Goal: Information Seeking & Learning: Learn about a topic

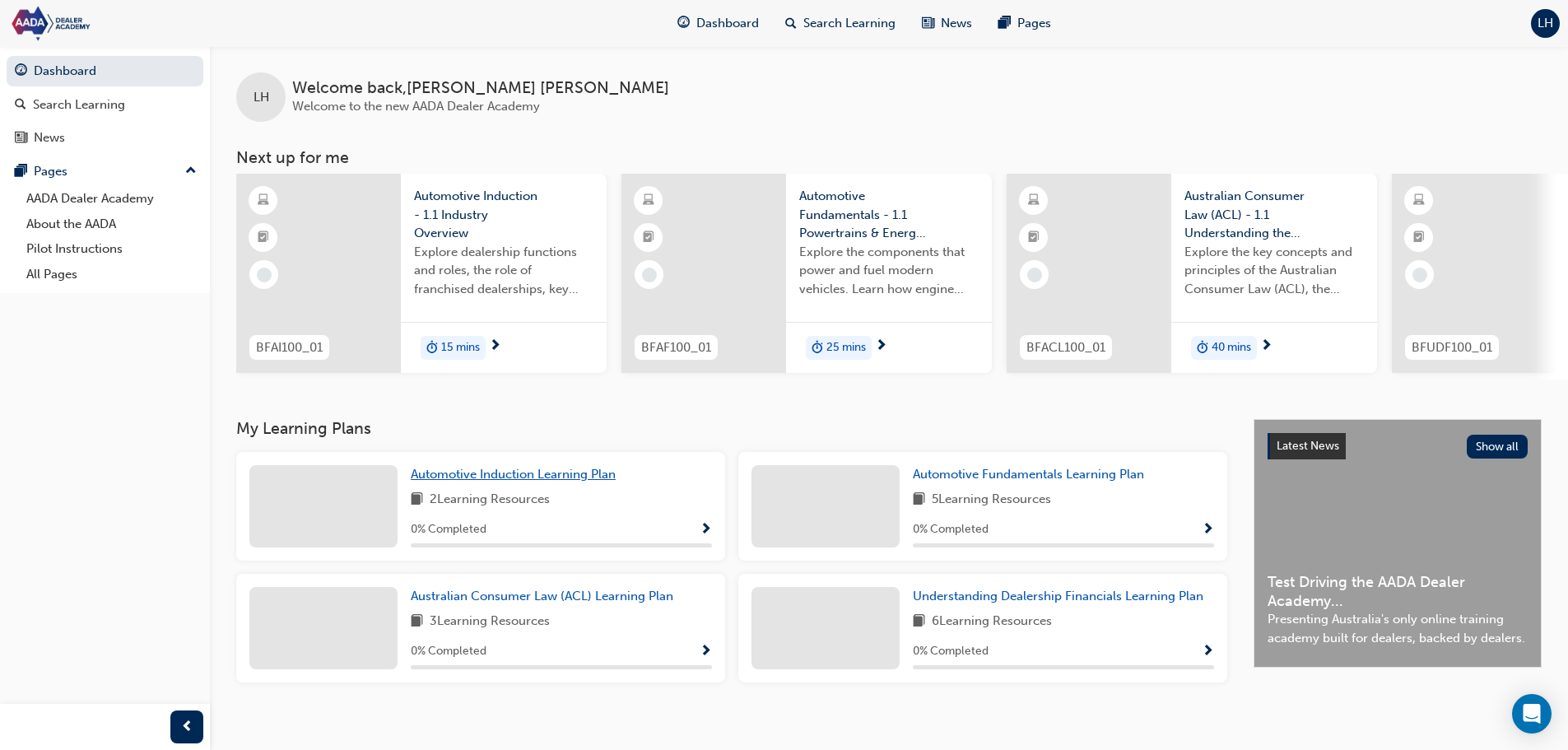
click at [595, 481] on span "Automotive Induction Learning Plan" at bounding box center [513, 474] width 205 height 14
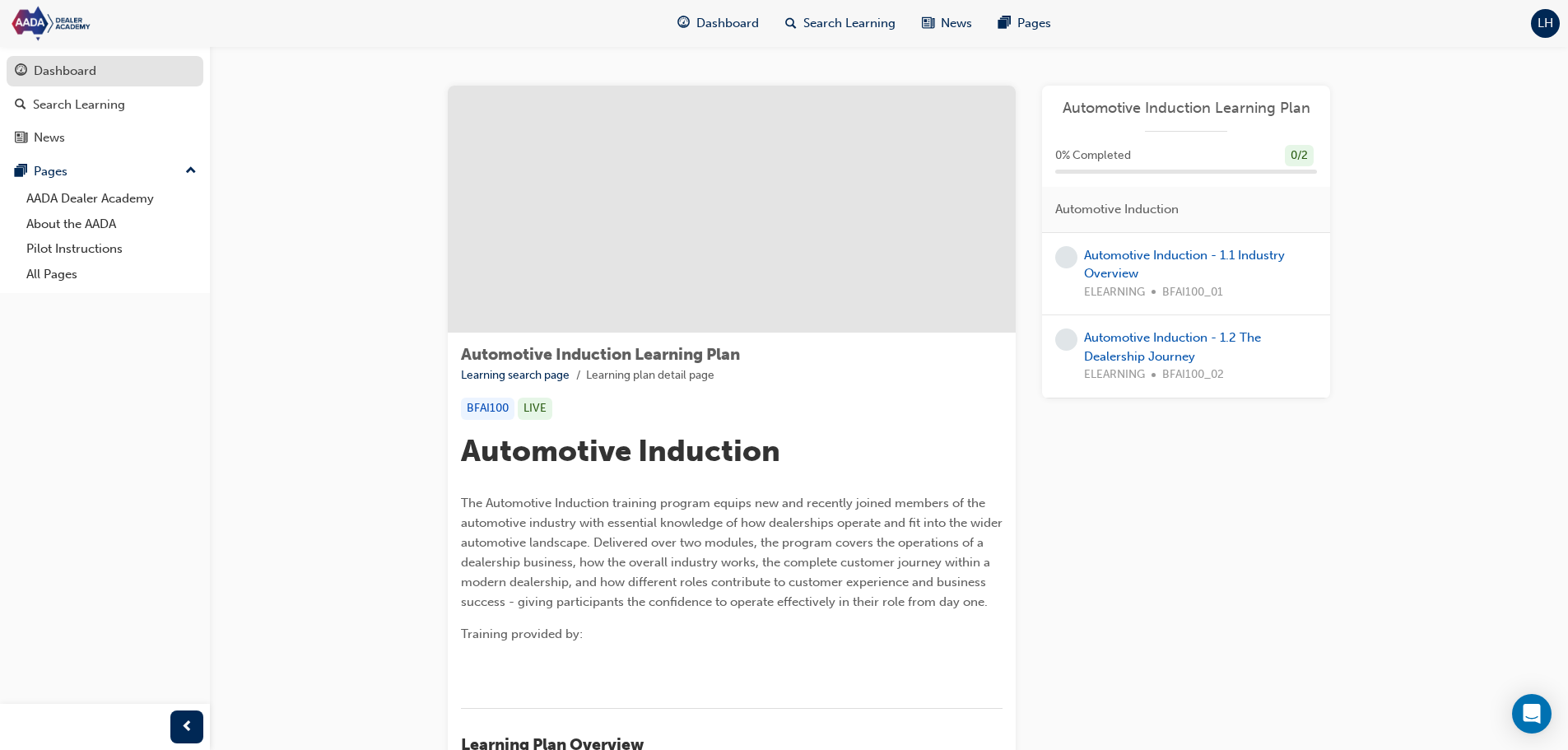
click at [68, 72] on div "Dashboard" at bounding box center [65, 72] width 63 height 19
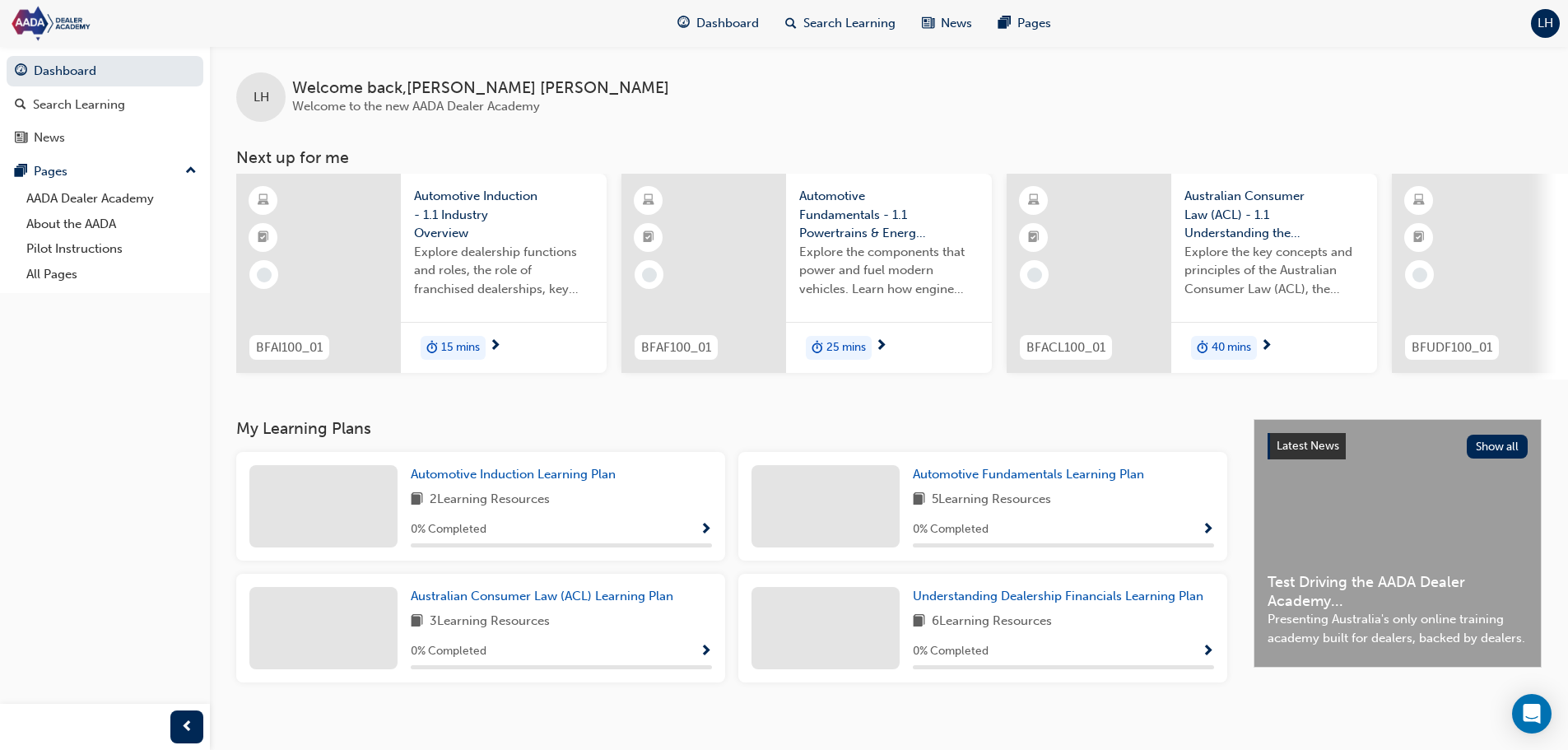
click at [460, 338] on span "15 mins" at bounding box center [461, 348] width 39 height 19
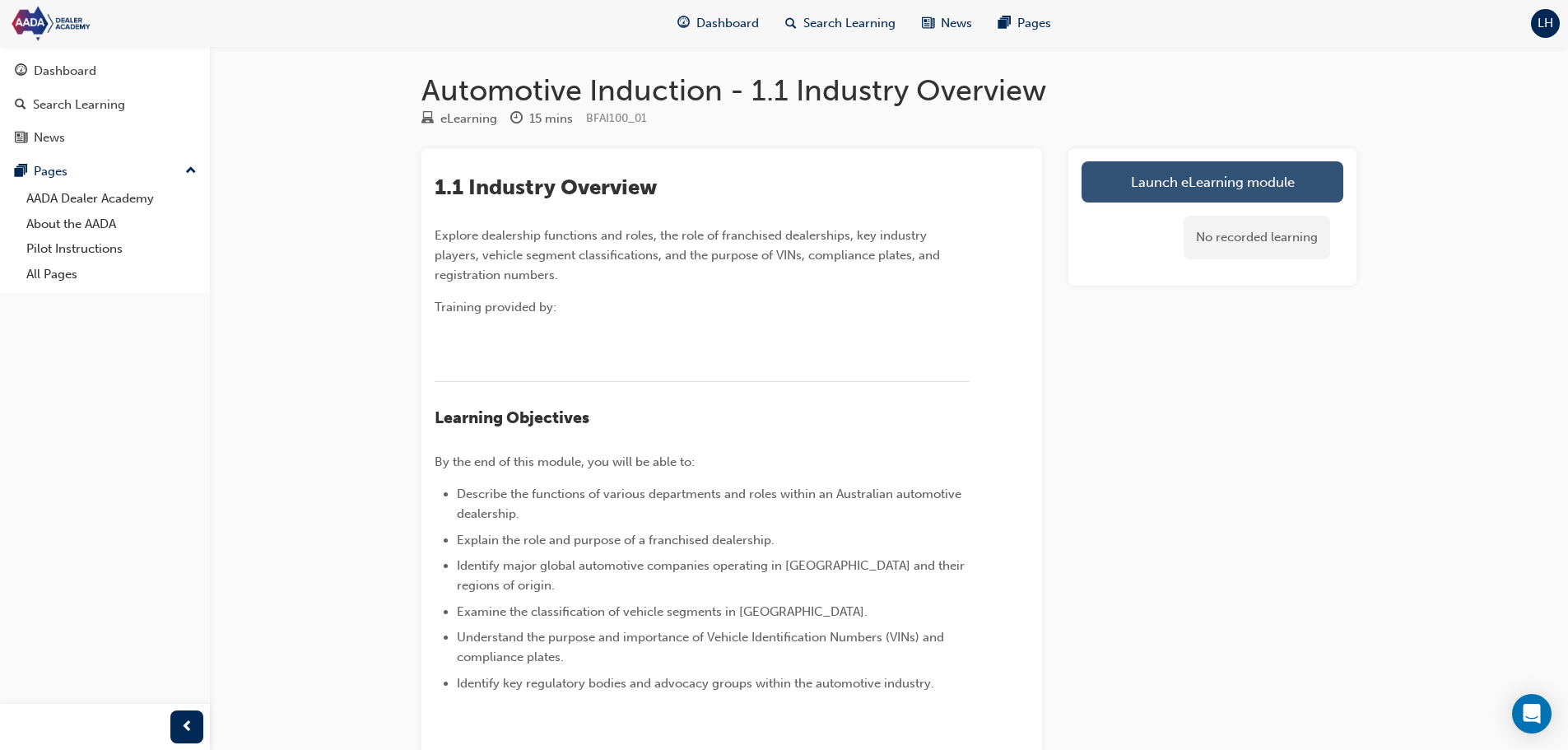
click at [1131, 181] on link "Launch eLearning module" at bounding box center [1212, 182] width 262 height 42
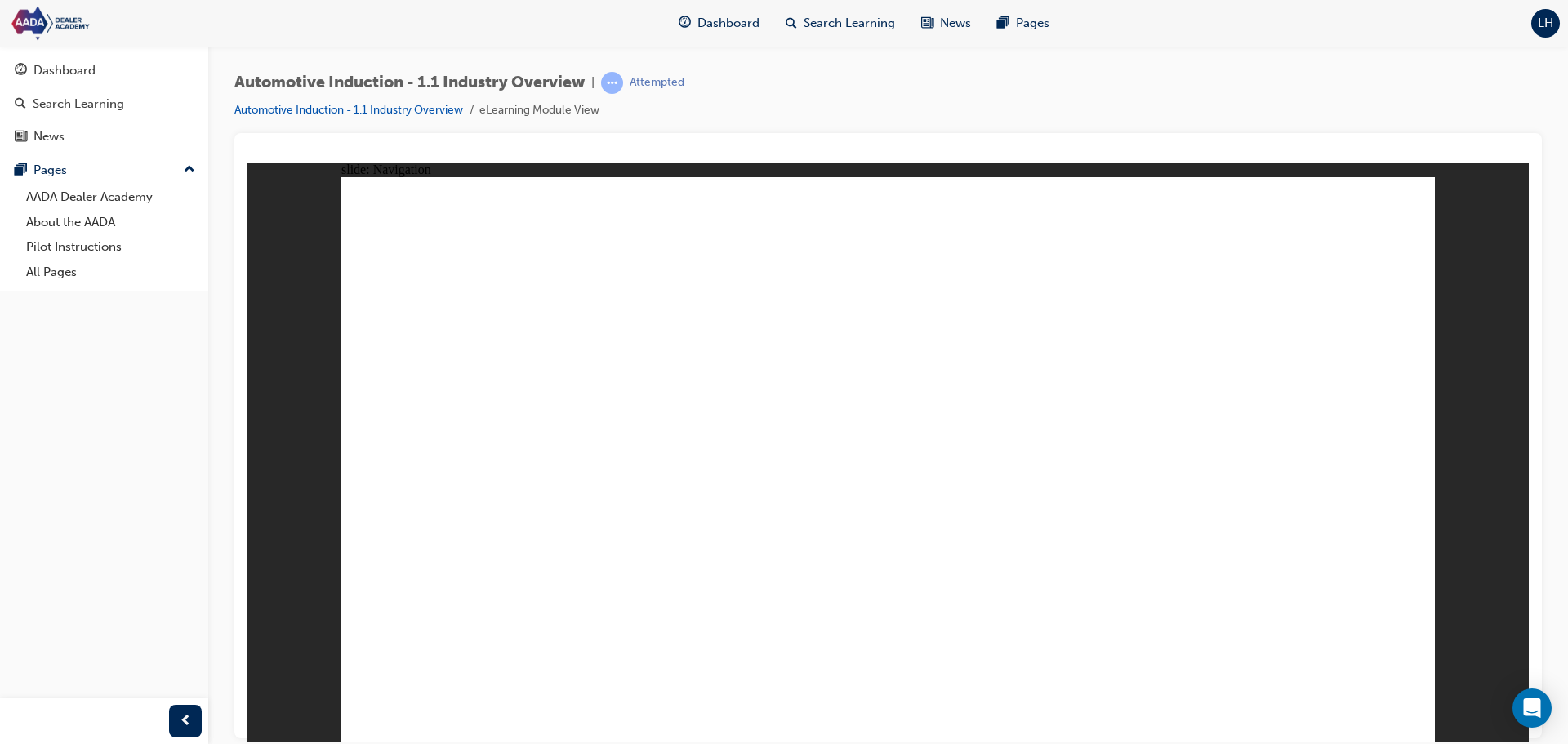
click at [1560, 489] on div "Automotive Induction - 1.1 Industry Overview | Attempted Automotive Induction -…" at bounding box center [888, 375] width 1360 height 658
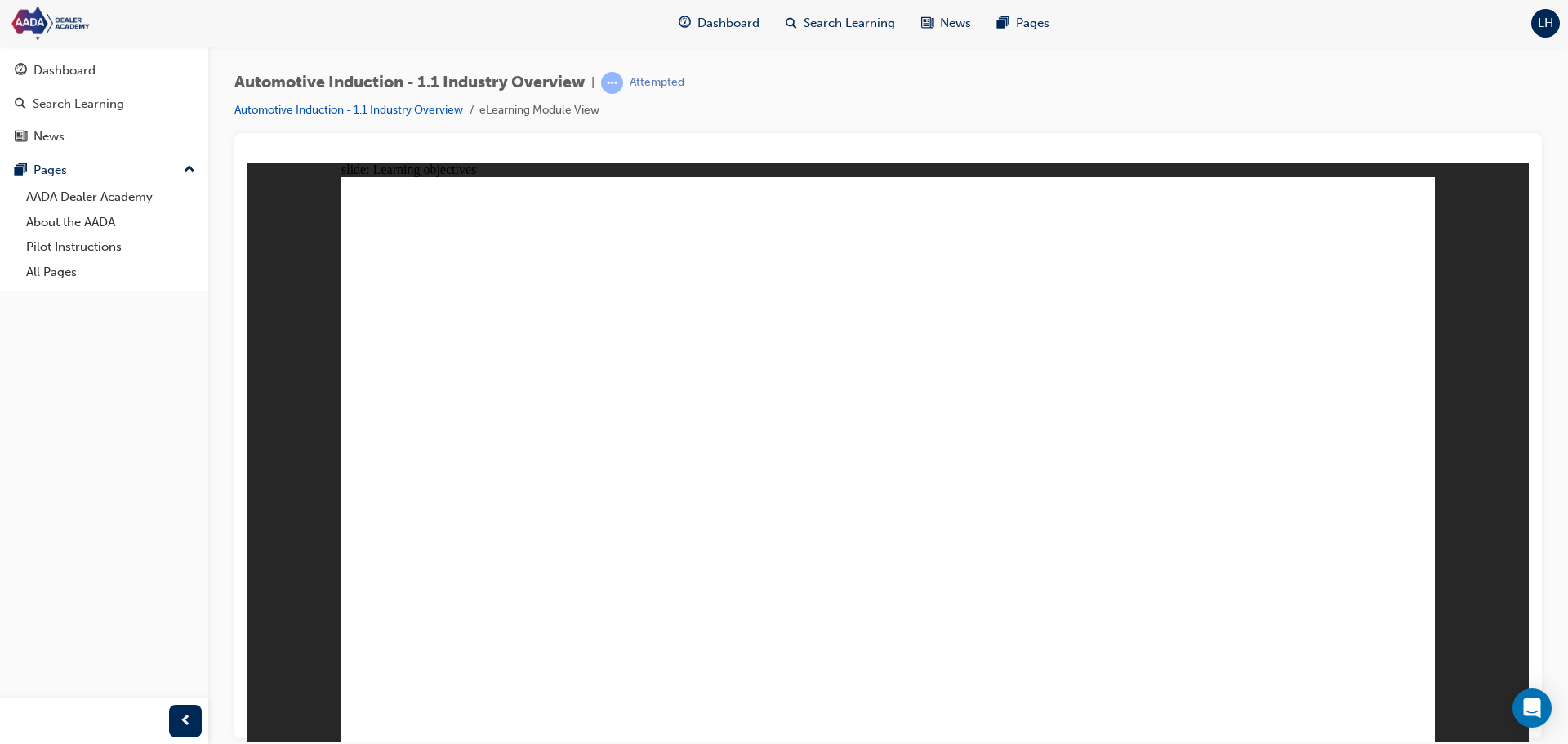
click at [31, 72] on div "Dashboard" at bounding box center [104, 70] width 179 height 20
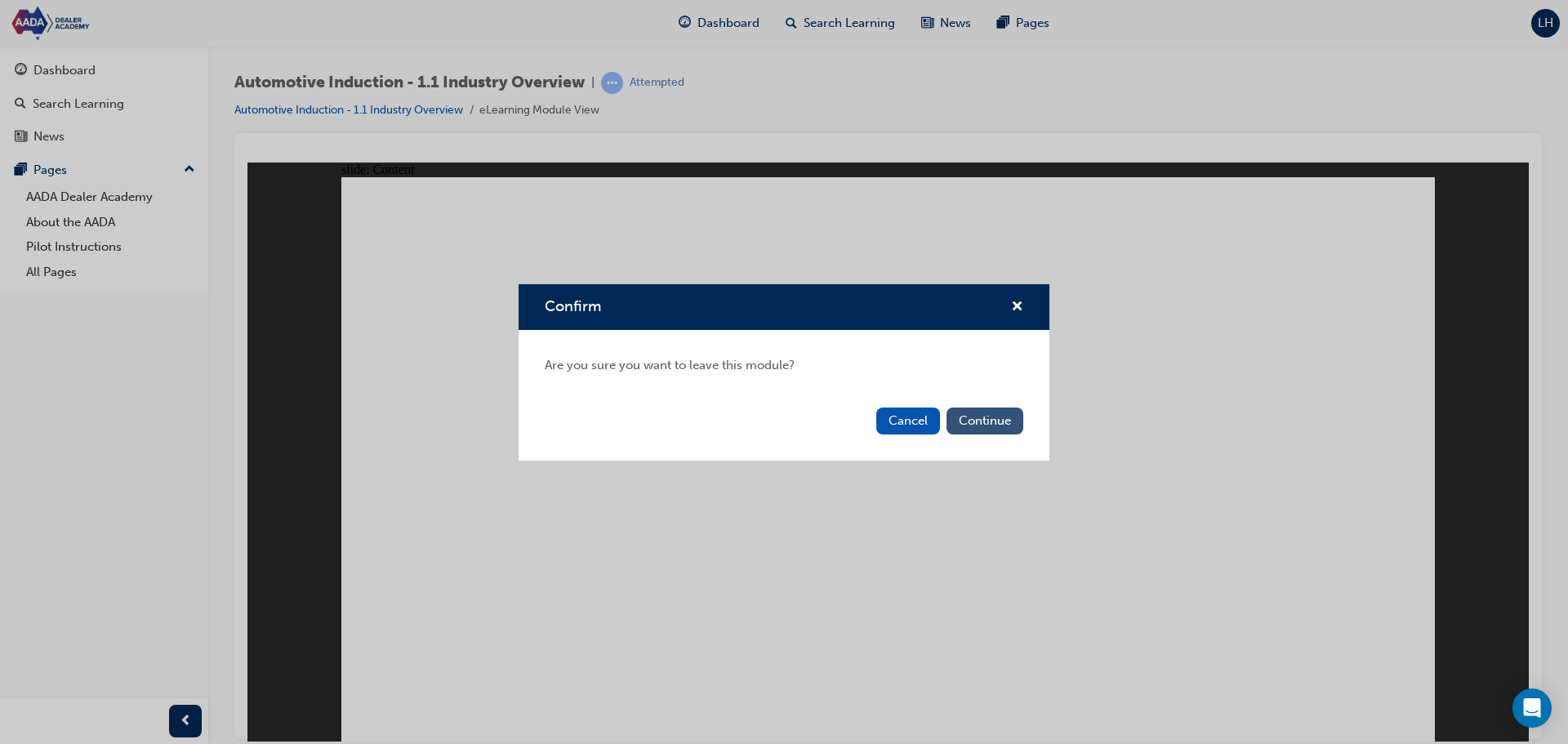
click at [973, 422] on button "Continue" at bounding box center [985, 421] width 77 height 27
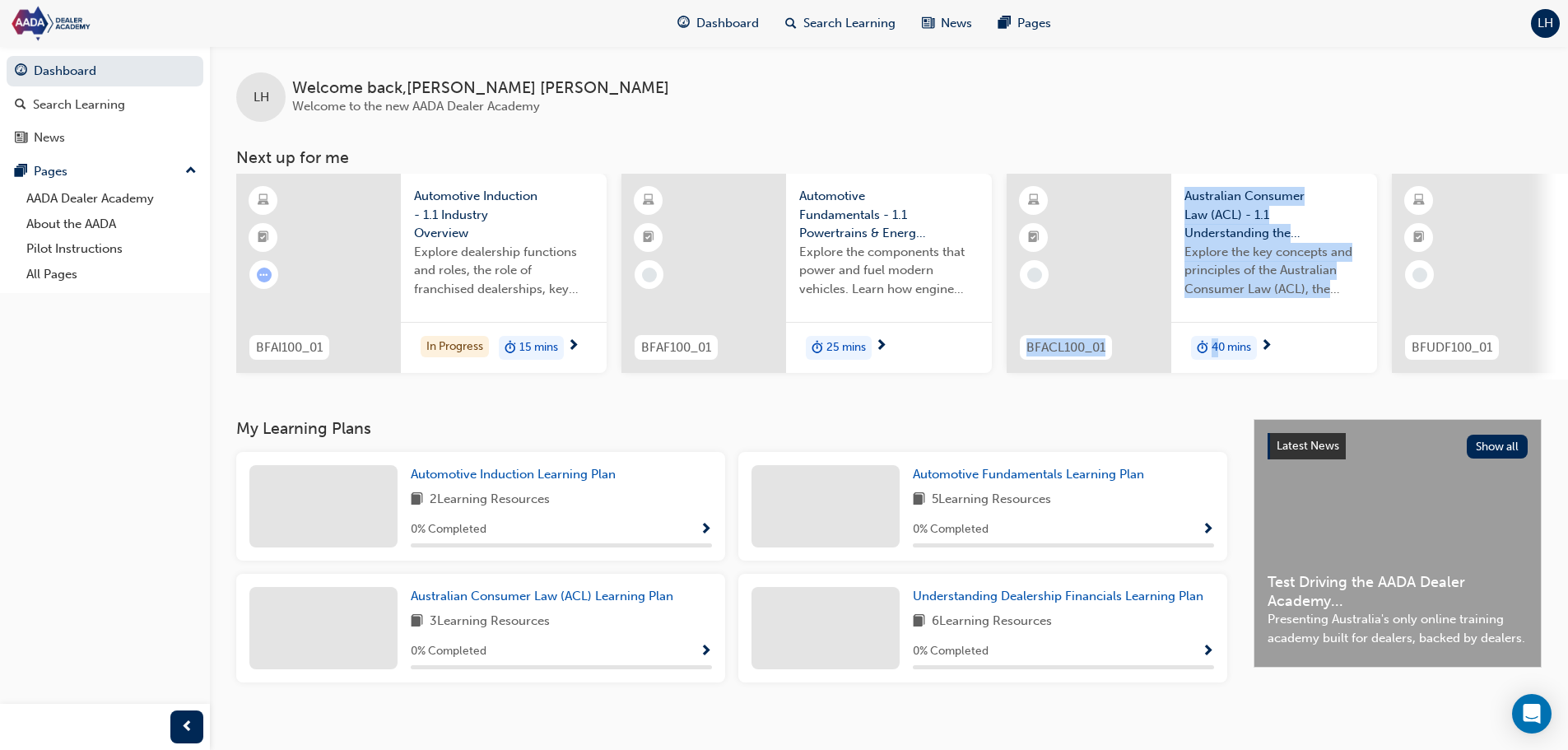
drag, startPoint x: 959, startPoint y: 387, endPoint x: 1220, endPoint y: 412, distance: 262.2
click at [1220, 412] on div "LH Welcome back , [PERSON_NAME] Welcome to the new AADA Dealer Academy Next up …" at bounding box center [889, 233] width 1358 height 373
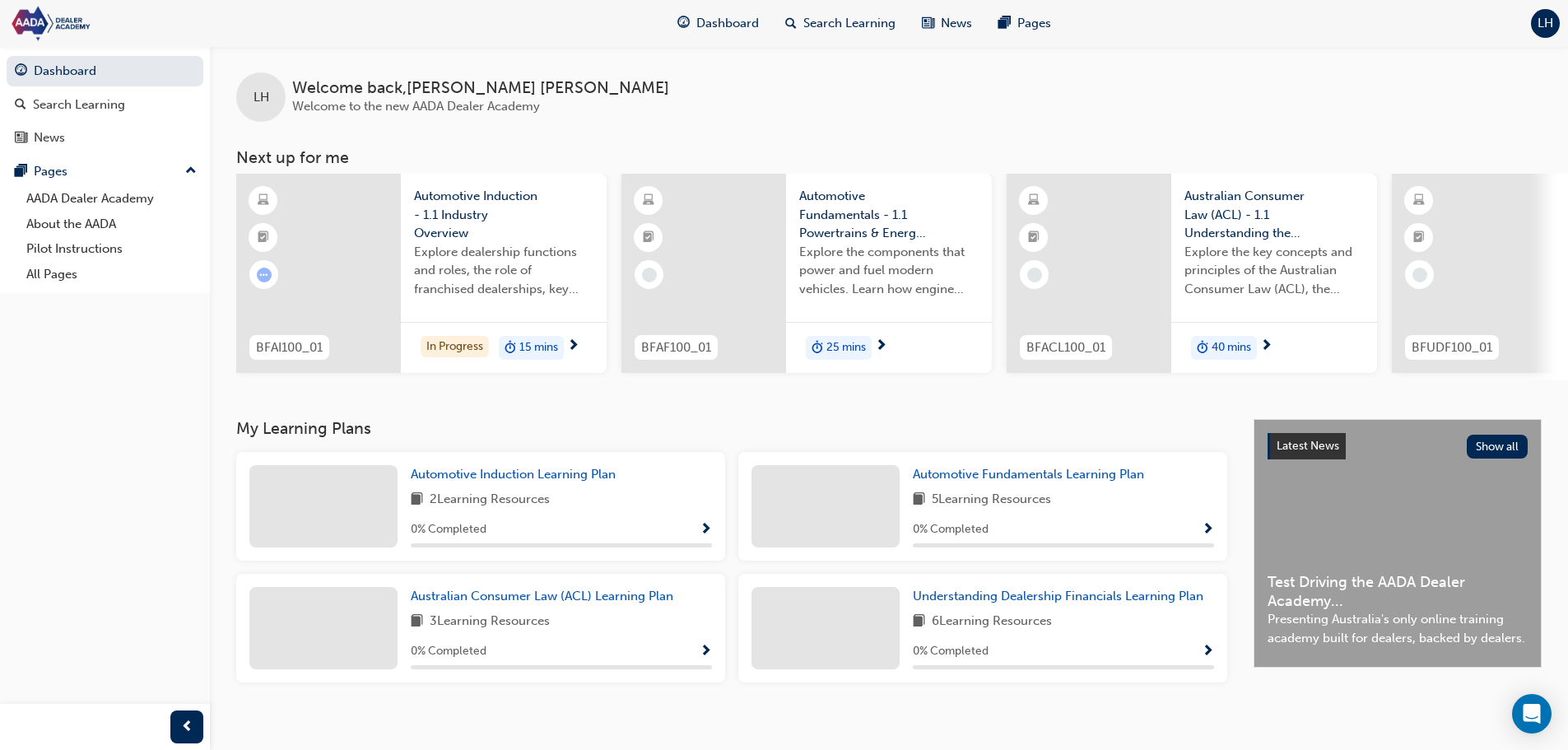
click at [1527, 380] on div "BFAI100_01 Automotive Induction - 1.1 Industry Overview Explore dealership func…" at bounding box center [902, 276] width 1332 height 206
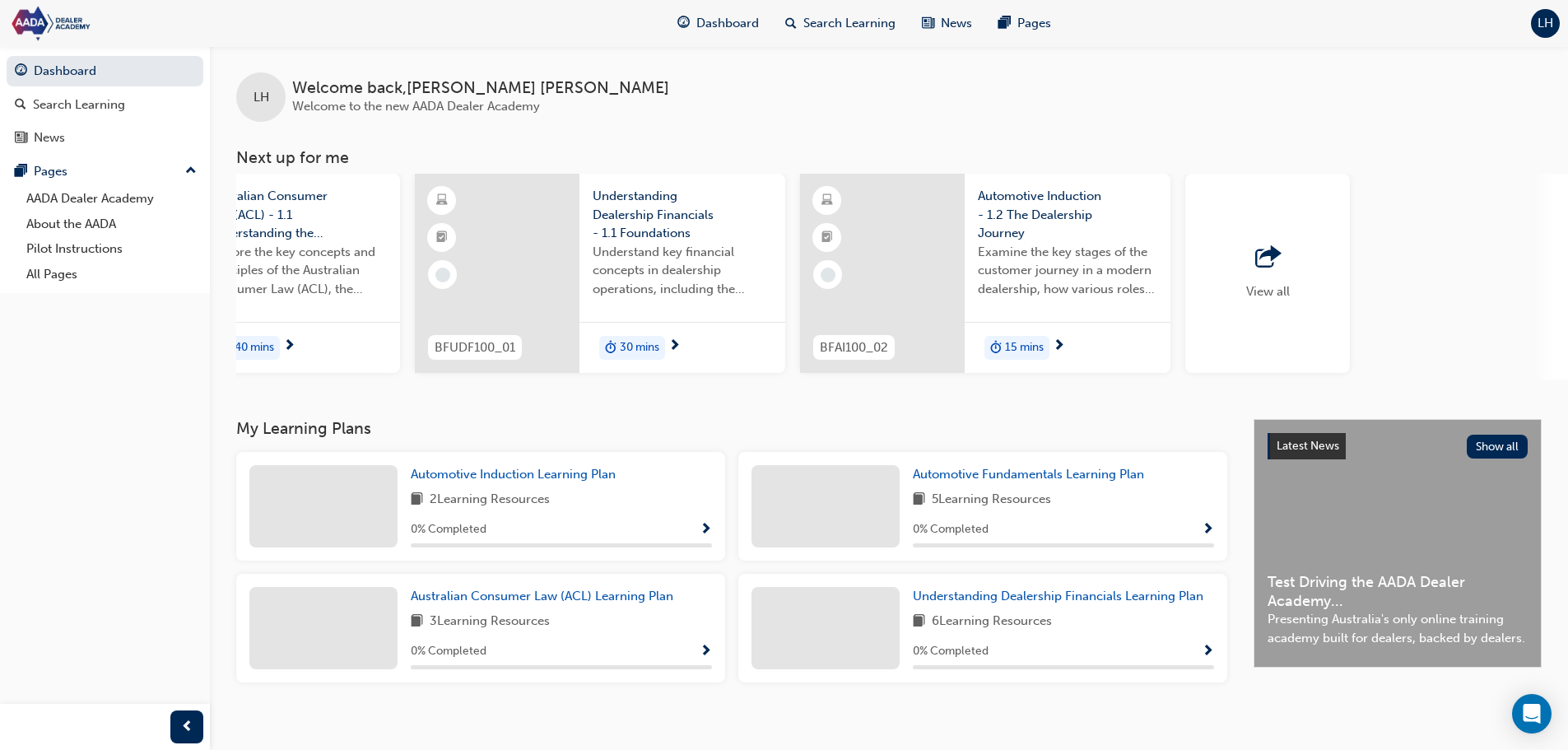
click at [1281, 247] on div "button" at bounding box center [1268, 258] width 43 height 23
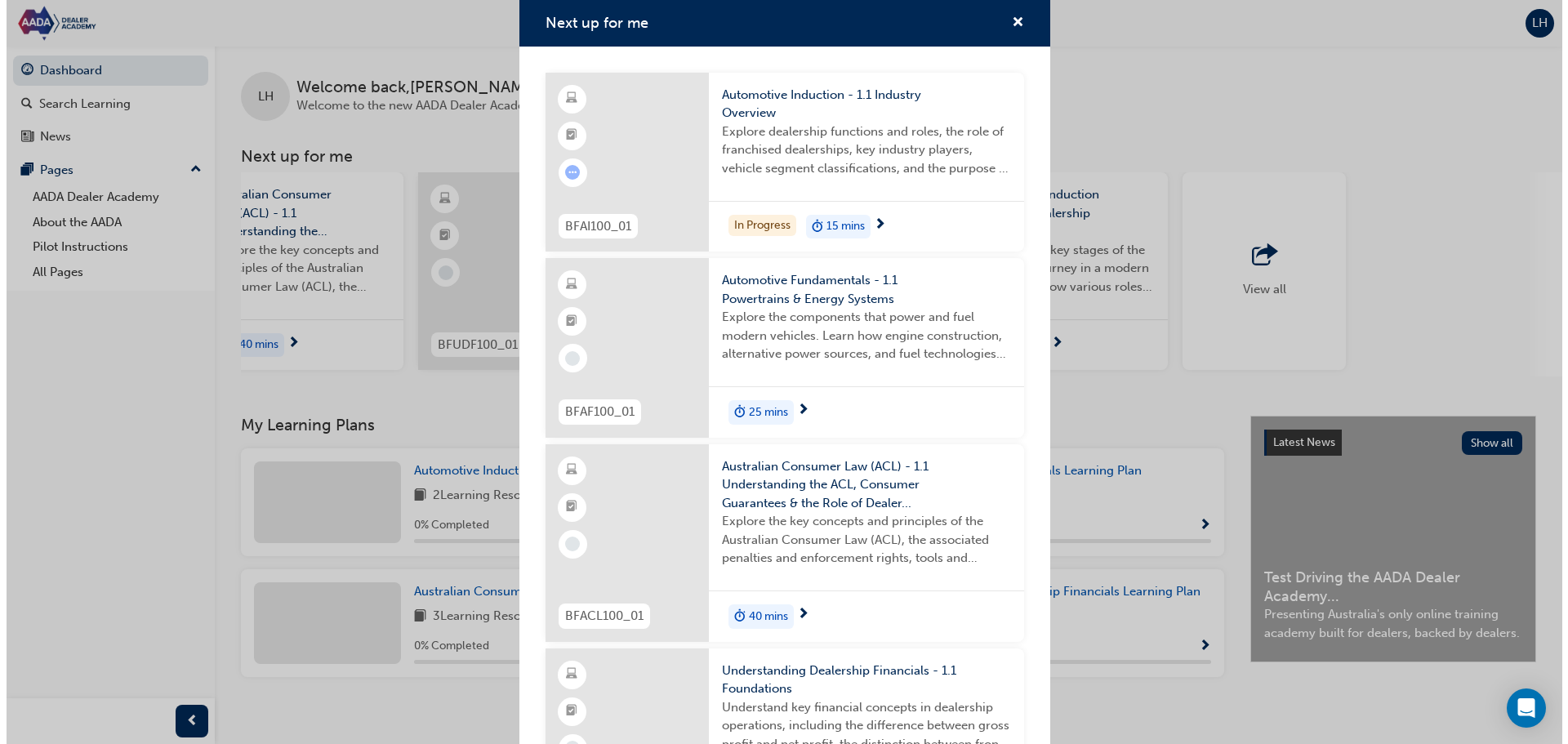
scroll to position [81, 0]
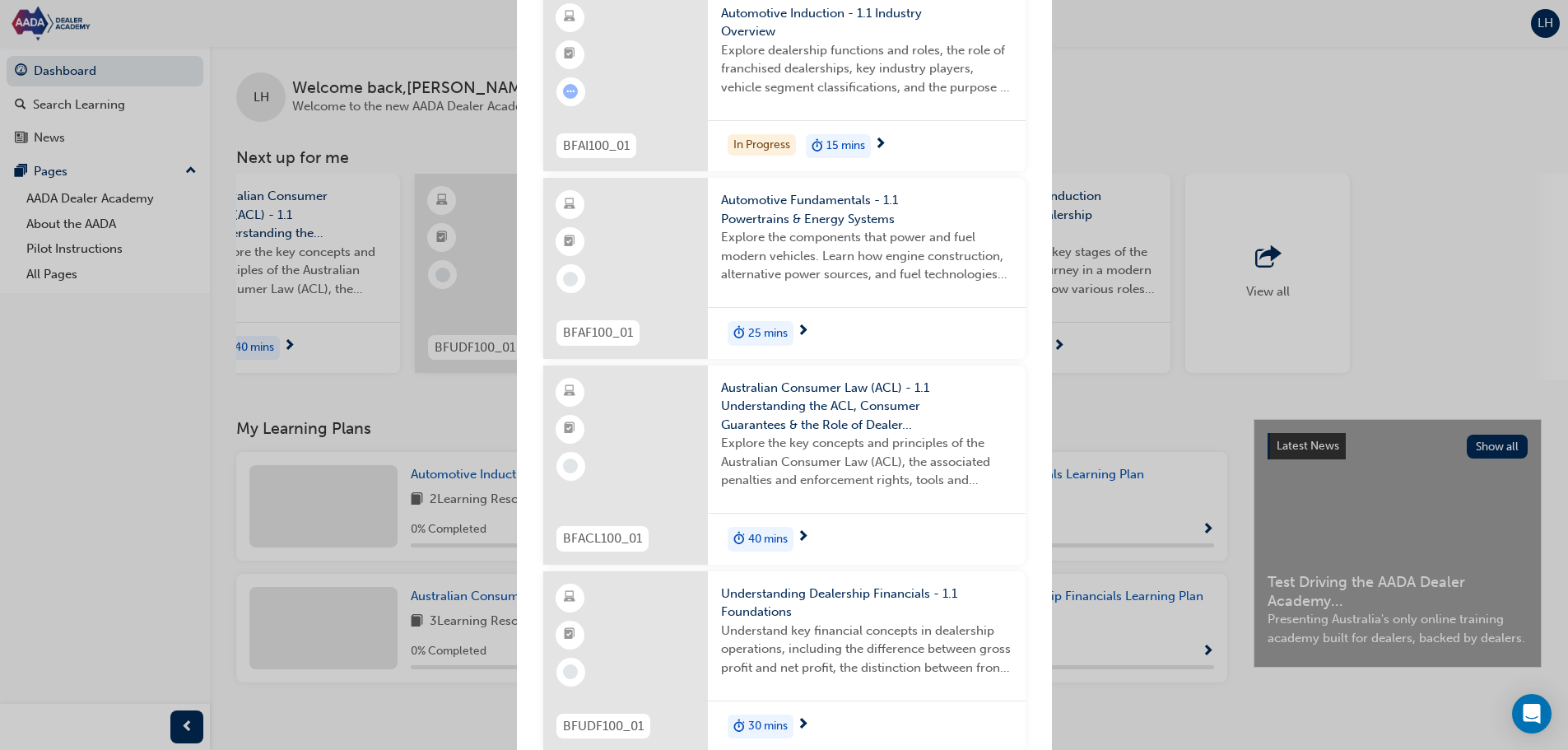
click at [851, 610] on span "Understanding Dealership Financials - 1.1 Foundations" at bounding box center [867, 603] width 292 height 37
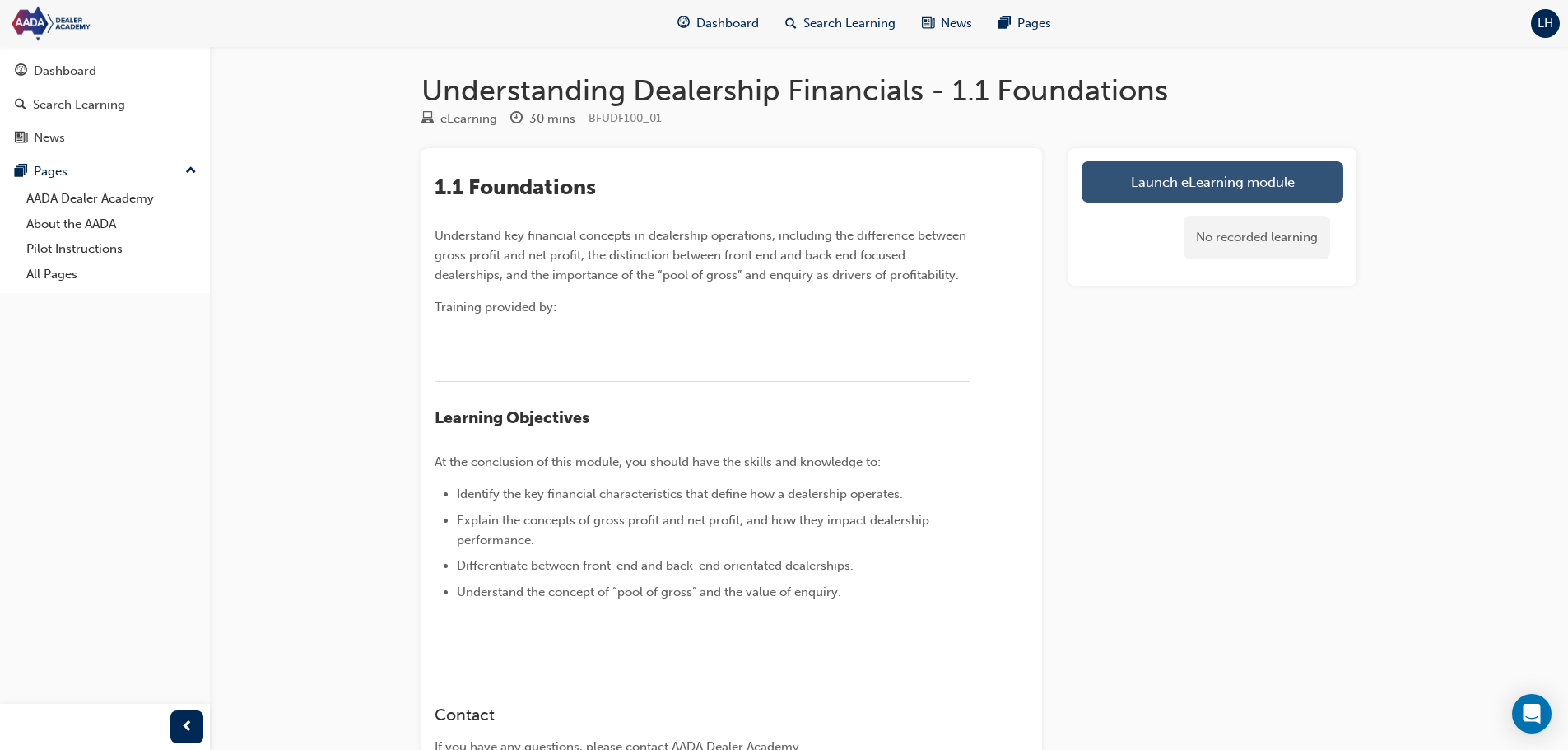
click at [1139, 186] on link "Launch eLearning module" at bounding box center [1212, 182] width 262 height 42
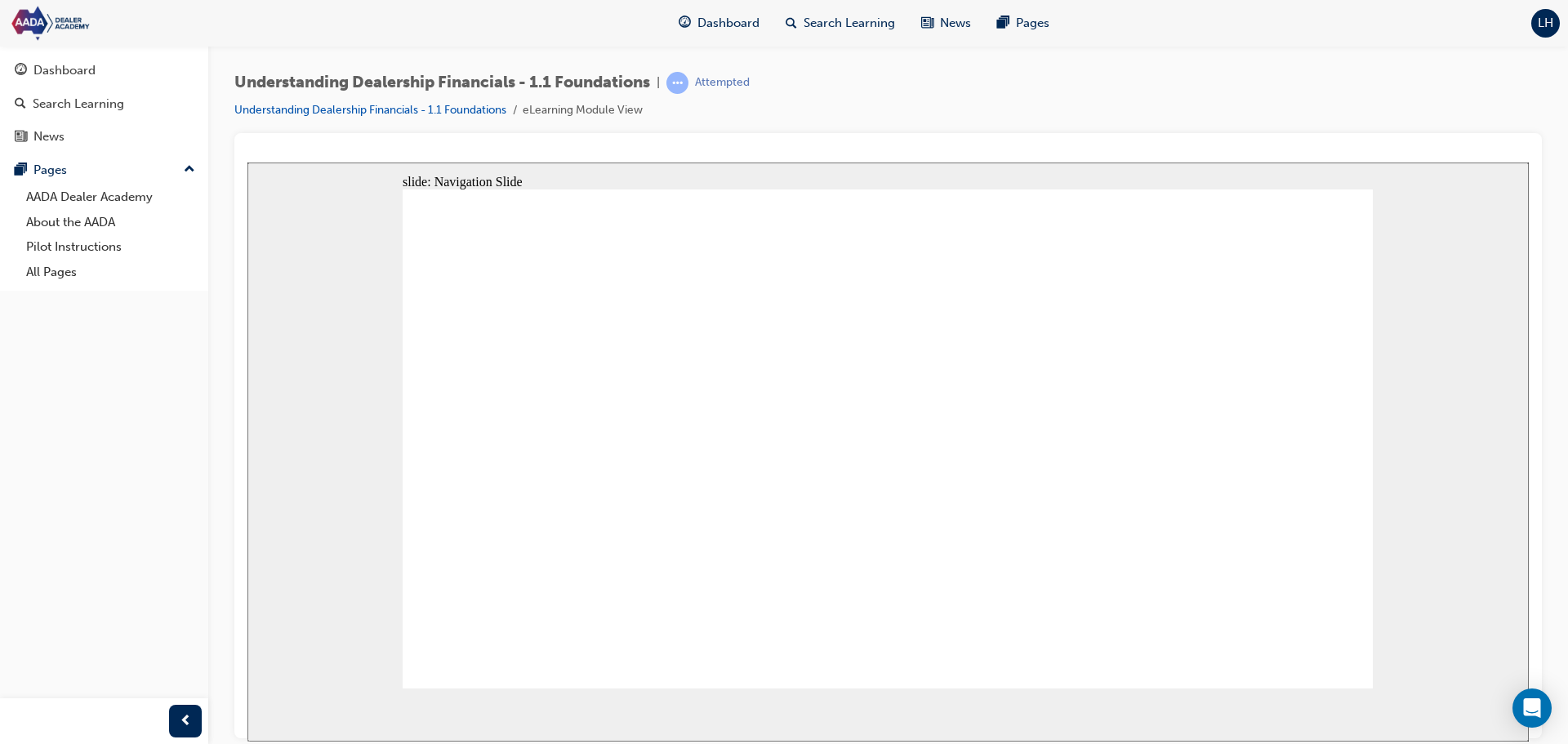
drag, startPoint x: 568, startPoint y: 497, endPoint x: 595, endPoint y: 421, distance: 80.7
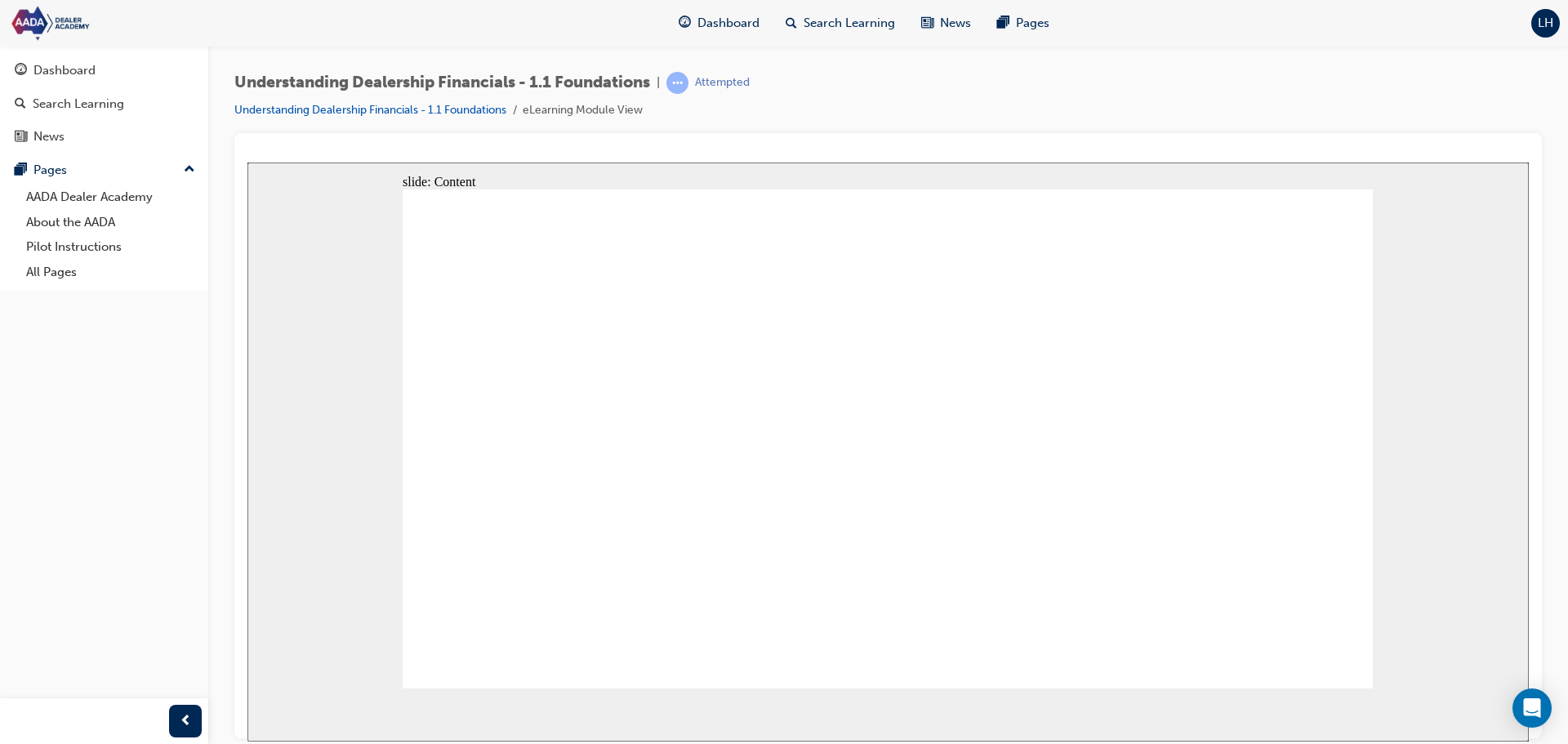
drag, startPoint x: 1325, startPoint y: 638, endPoint x: 1331, endPoint y: 650, distance: 13.4
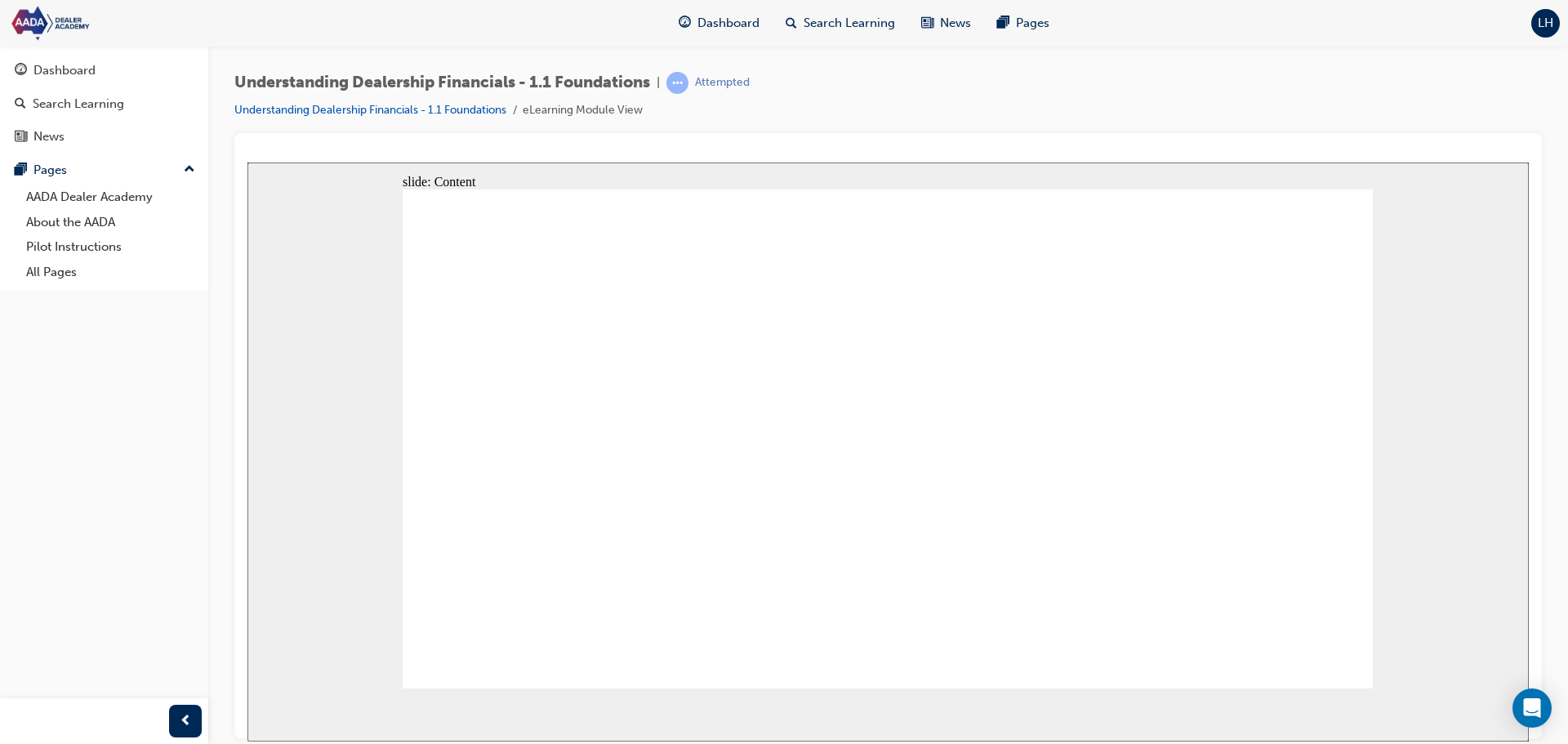
drag, startPoint x: 602, startPoint y: 444, endPoint x: 622, endPoint y: 439, distance: 20.6
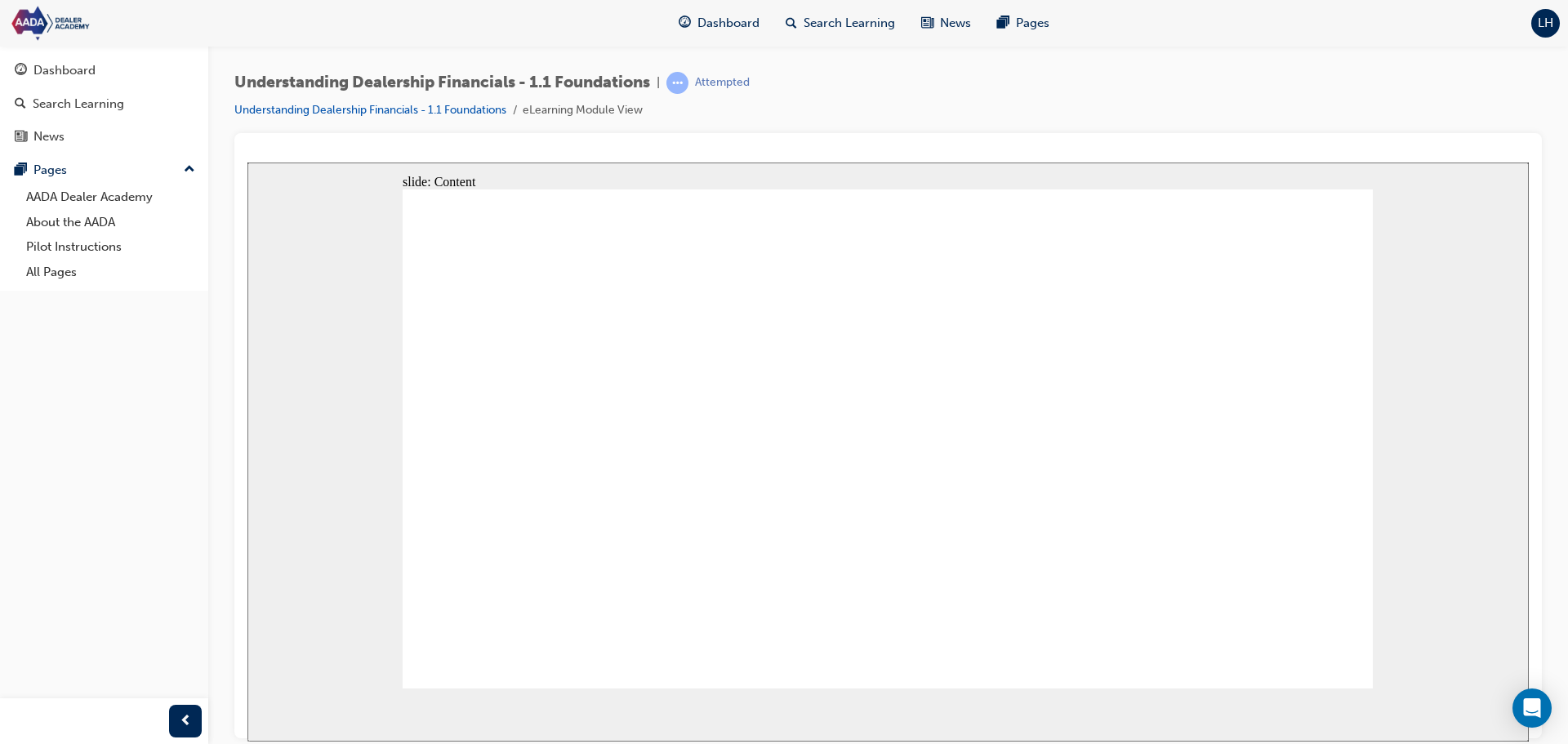
drag, startPoint x: 1118, startPoint y: 505, endPoint x: 1013, endPoint y: 556, distance: 116.7
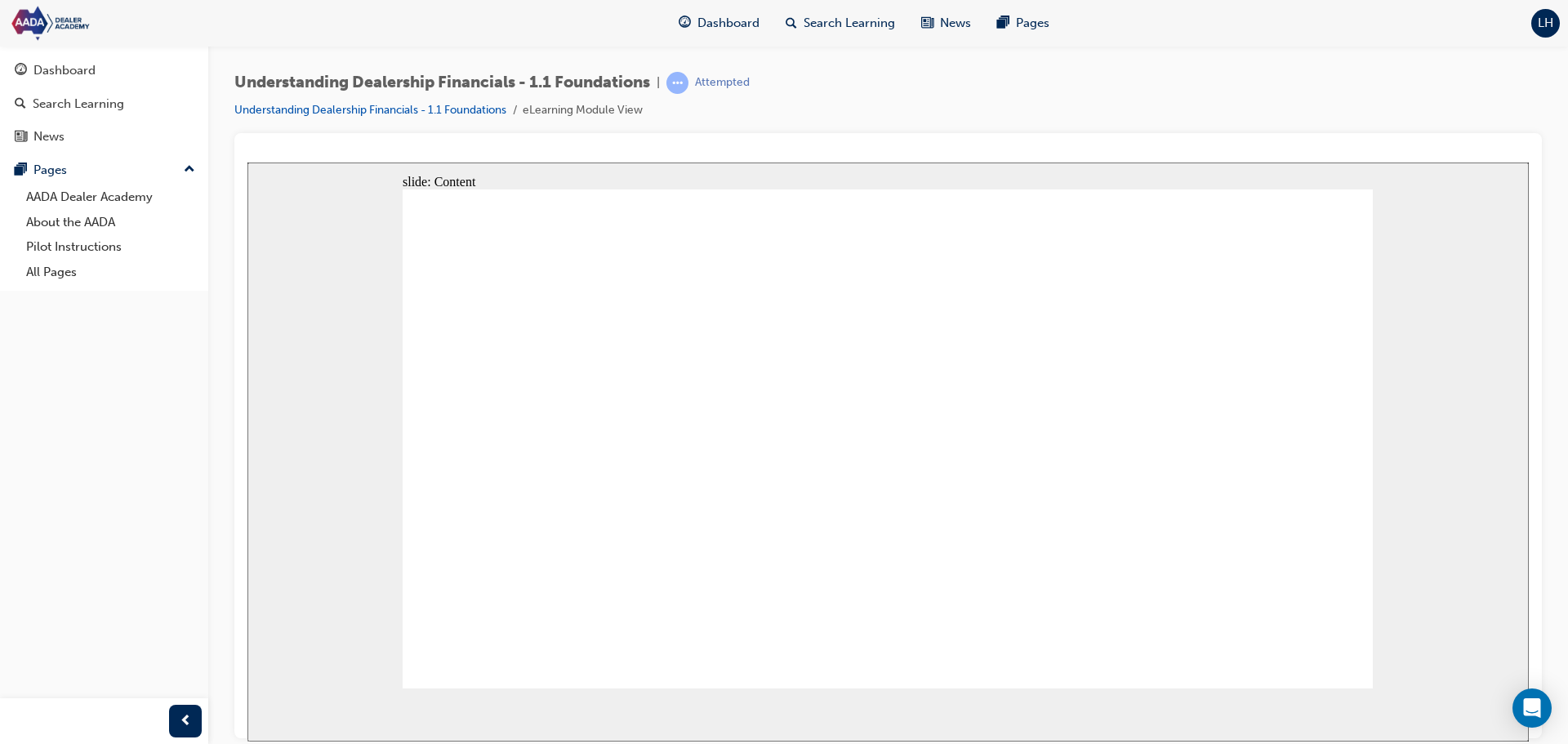
drag, startPoint x: 1191, startPoint y: 473, endPoint x: 1207, endPoint y: 461, distance: 20.0
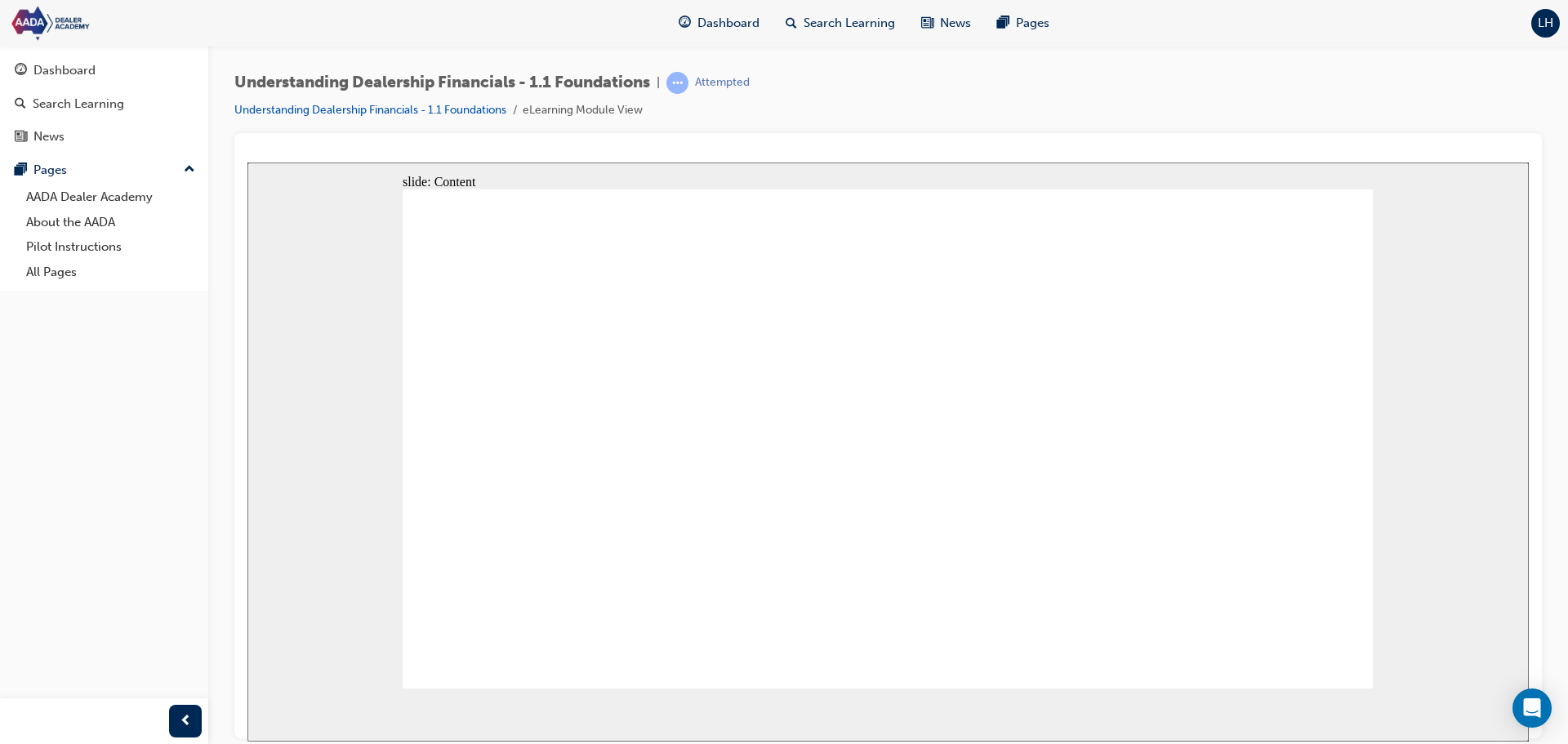
drag, startPoint x: 1227, startPoint y: 536, endPoint x: 1225, endPoint y: 506, distance: 30.1
drag, startPoint x: 1218, startPoint y: 445, endPoint x: 1215, endPoint y: 434, distance: 11.4
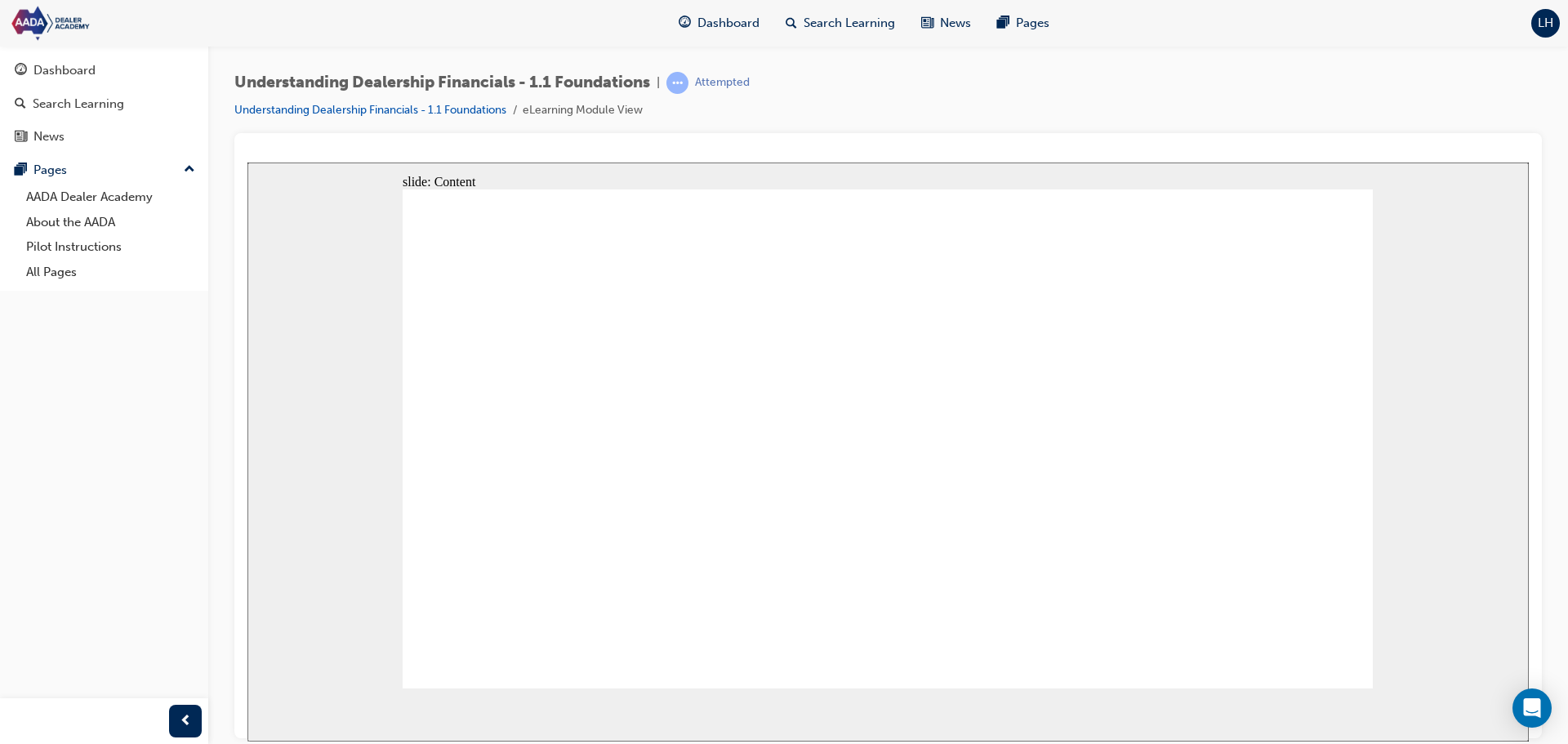
drag, startPoint x: 952, startPoint y: 453, endPoint x: 903, endPoint y: 473, distance: 52.9
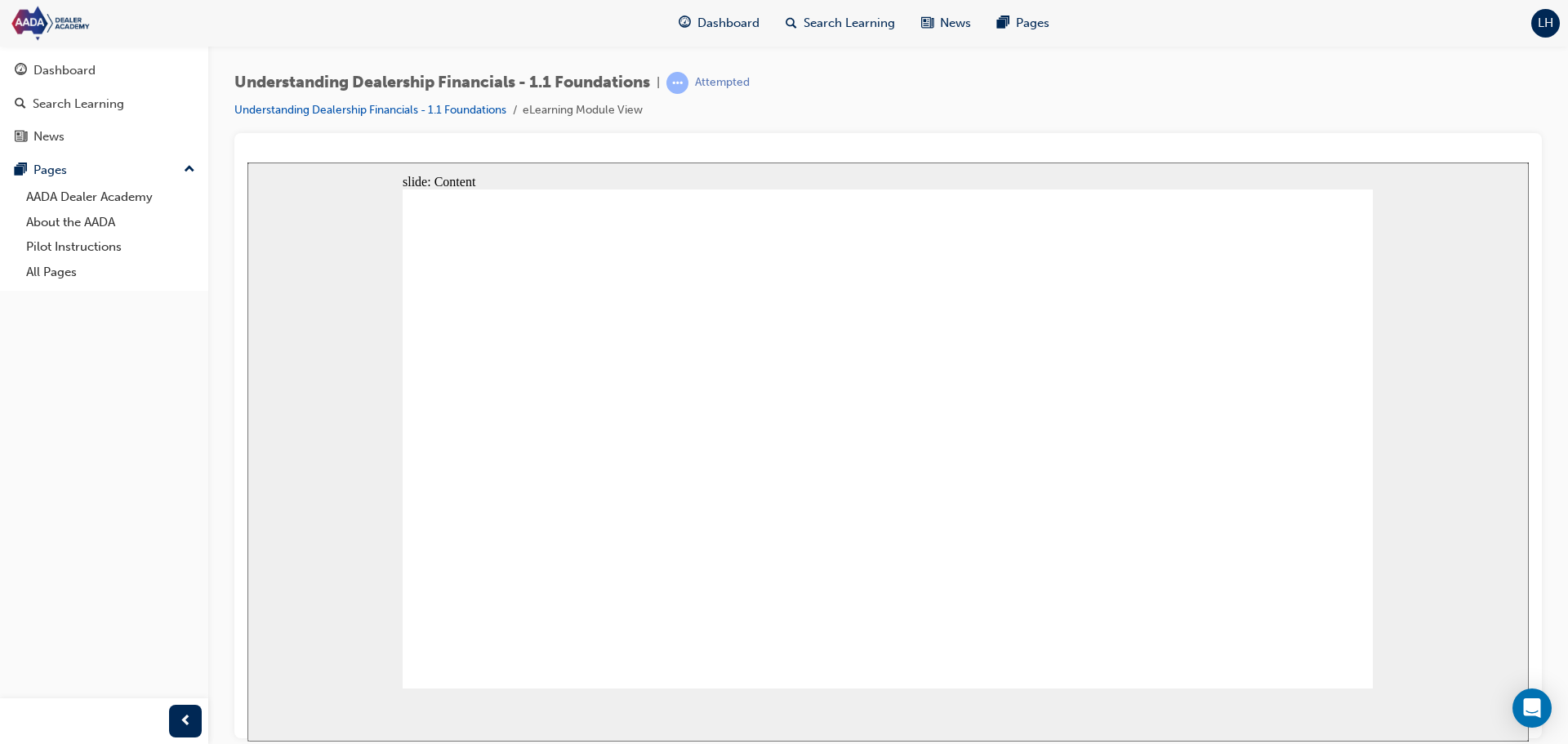
drag, startPoint x: 638, startPoint y: 488, endPoint x: 628, endPoint y: 411, distance: 77.6
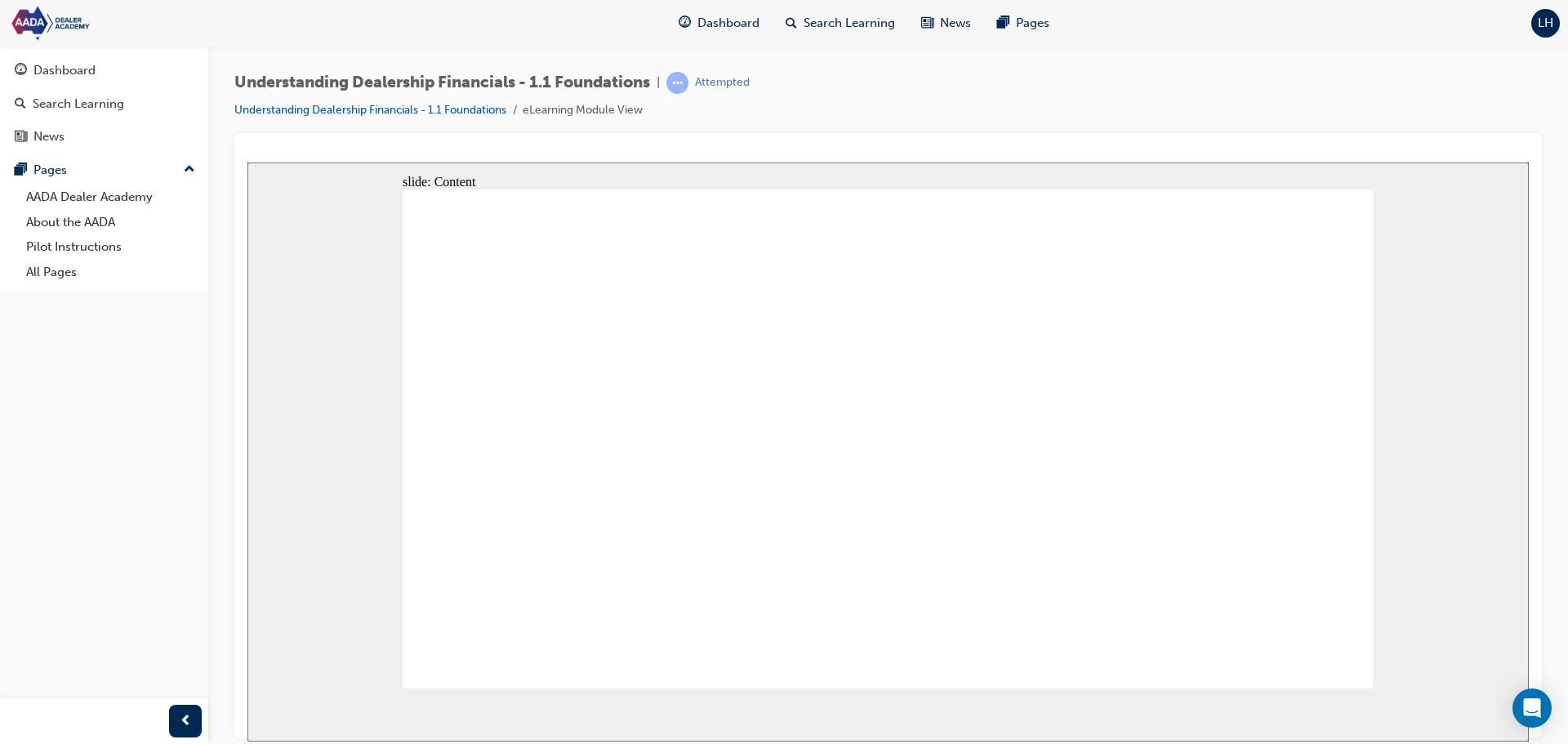
drag, startPoint x: 646, startPoint y: 605, endPoint x: 588, endPoint y: 520, distance: 102.9
drag, startPoint x: 559, startPoint y: 488, endPoint x: 1005, endPoint y: 375, distance: 460.1
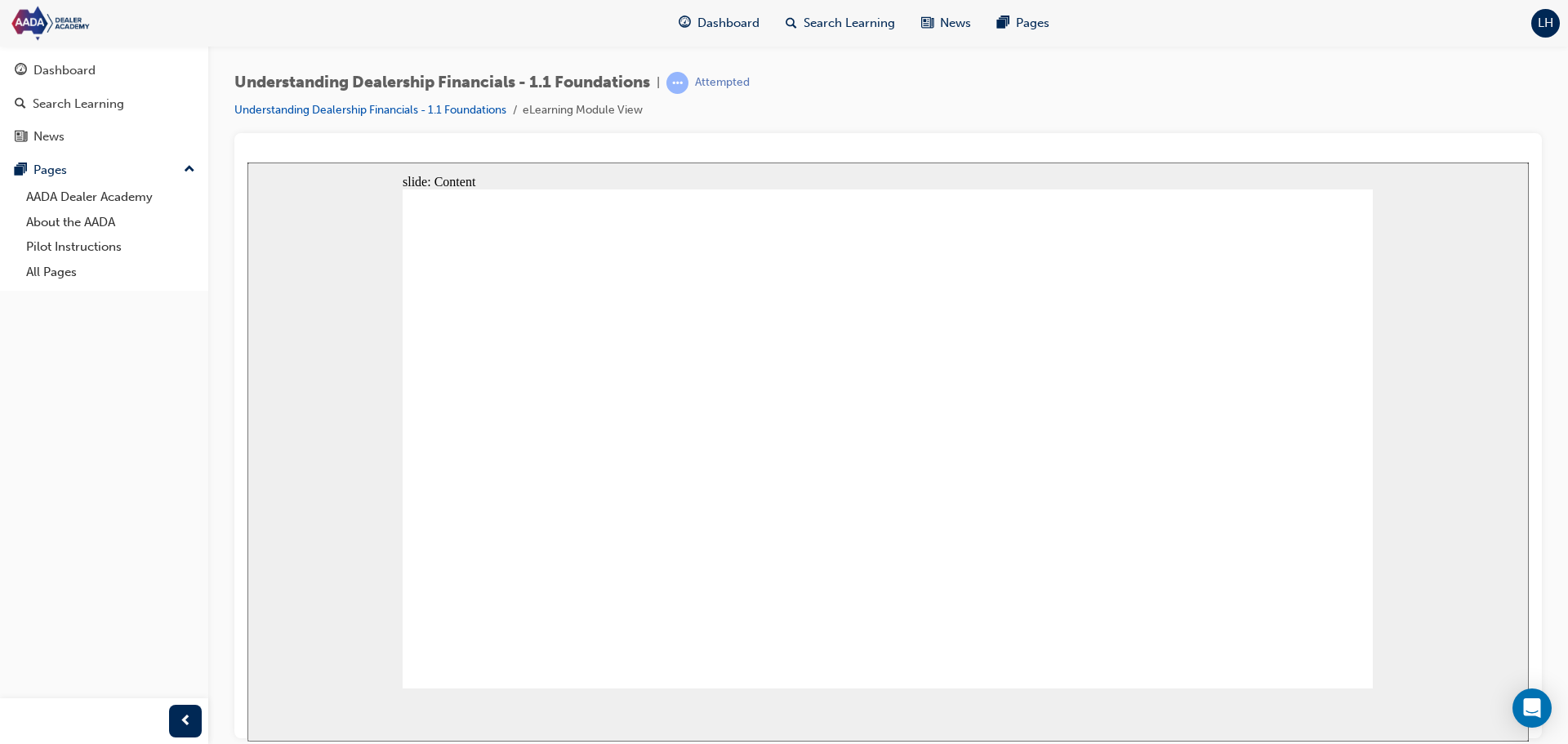
drag, startPoint x: 453, startPoint y: 646, endPoint x: 467, endPoint y: 642, distance: 14.6
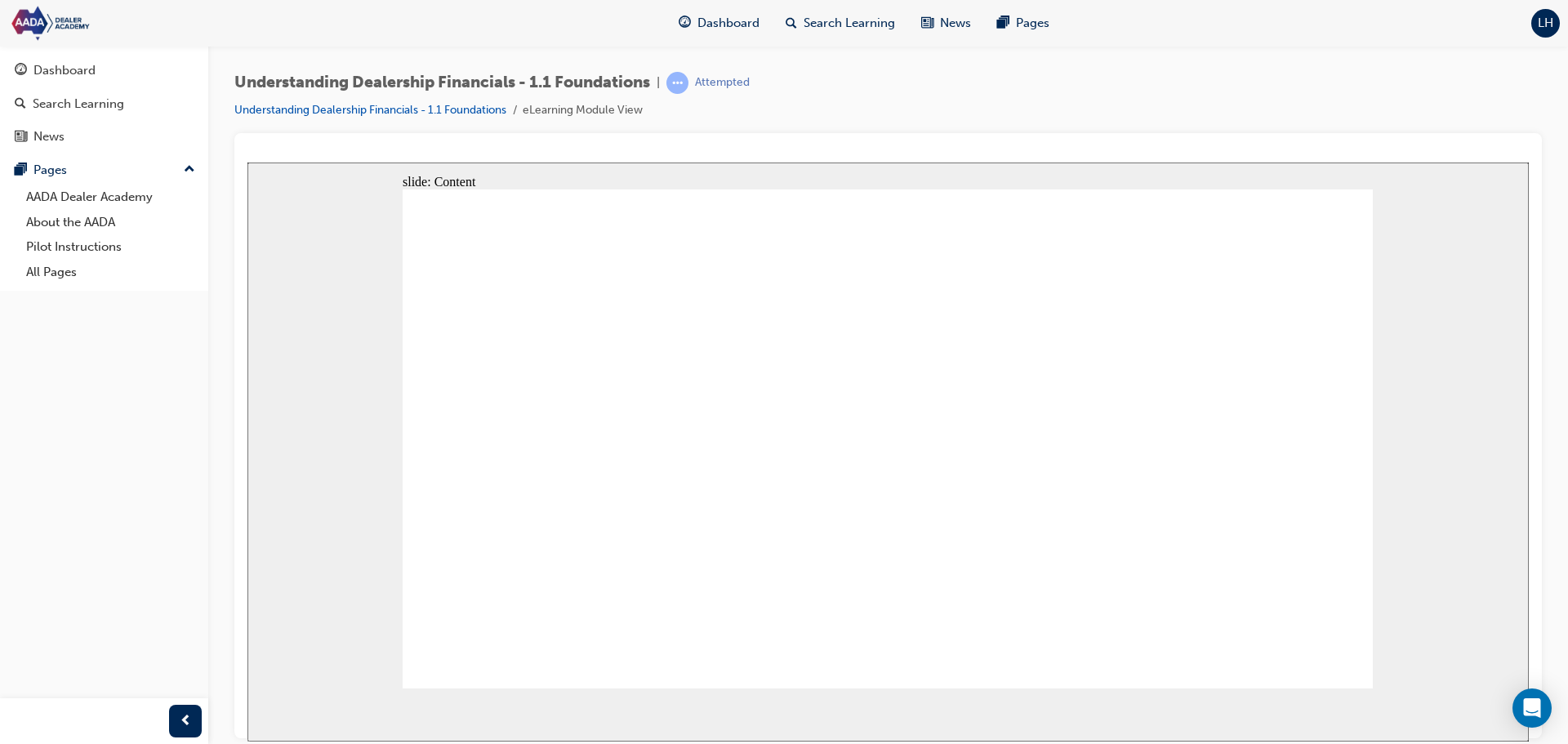
drag, startPoint x: 1073, startPoint y: 486, endPoint x: 1109, endPoint y: 503, distance: 39.8
drag, startPoint x: 1161, startPoint y: 565, endPoint x: 1253, endPoint y: 542, distance: 94.8
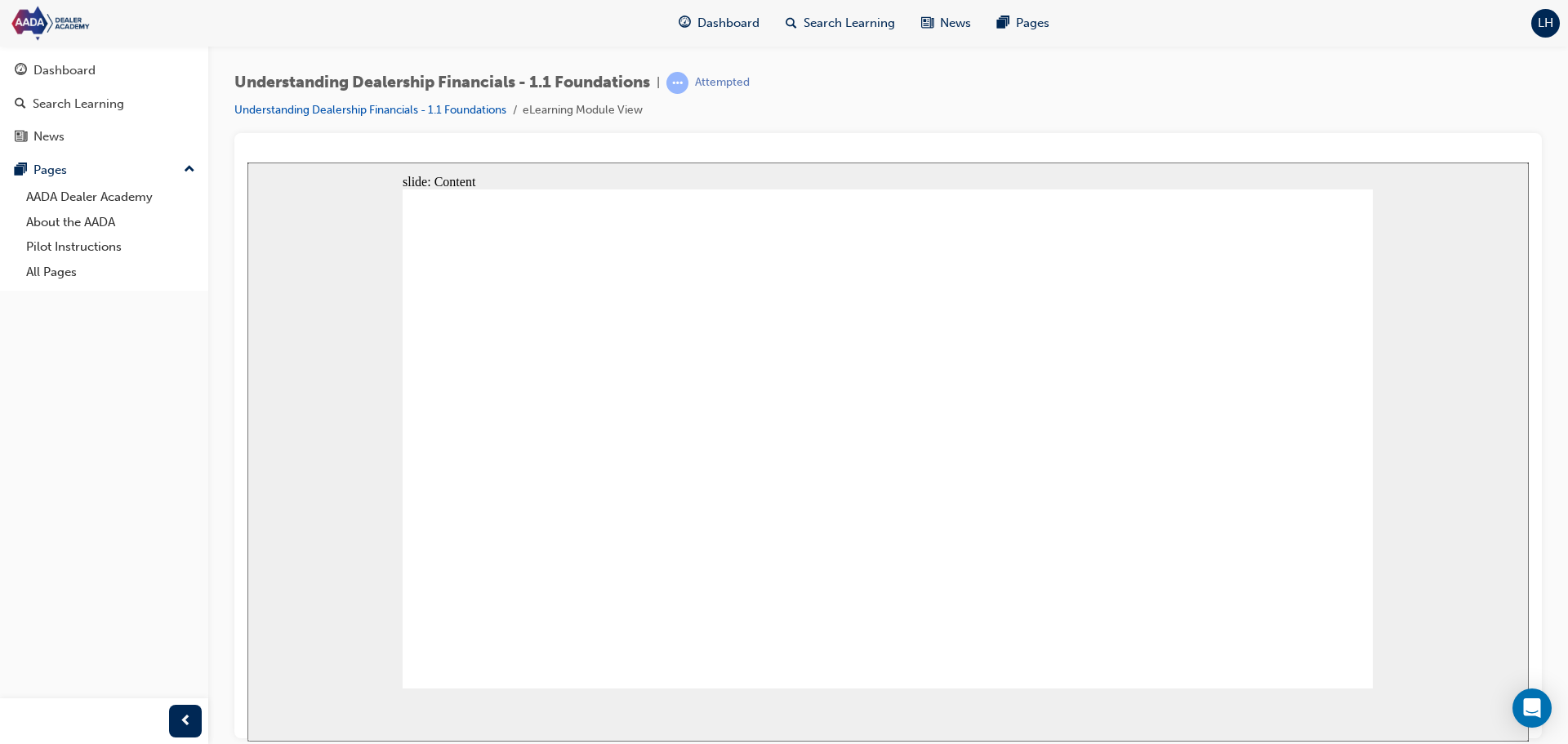
drag, startPoint x: 1244, startPoint y: 477, endPoint x: 1228, endPoint y: 484, distance: 17.5
drag, startPoint x: 1219, startPoint y: 672, endPoint x: 1214, endPoint y: 652, distance: 20.6
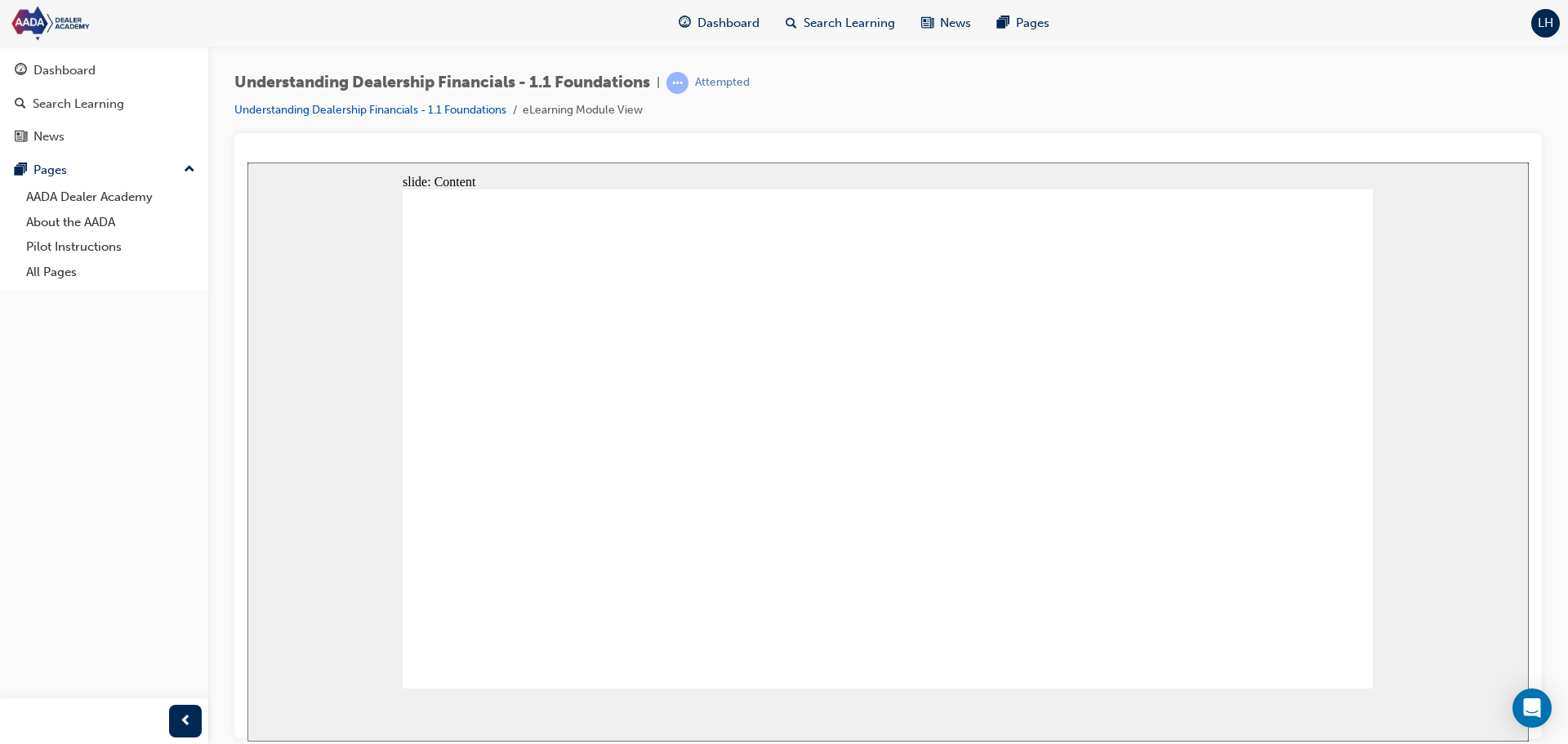
drag, startPoint x: 1197, startPoint y: 584, endPoint x: 1280, endPoint y: 413, distance: 190.1
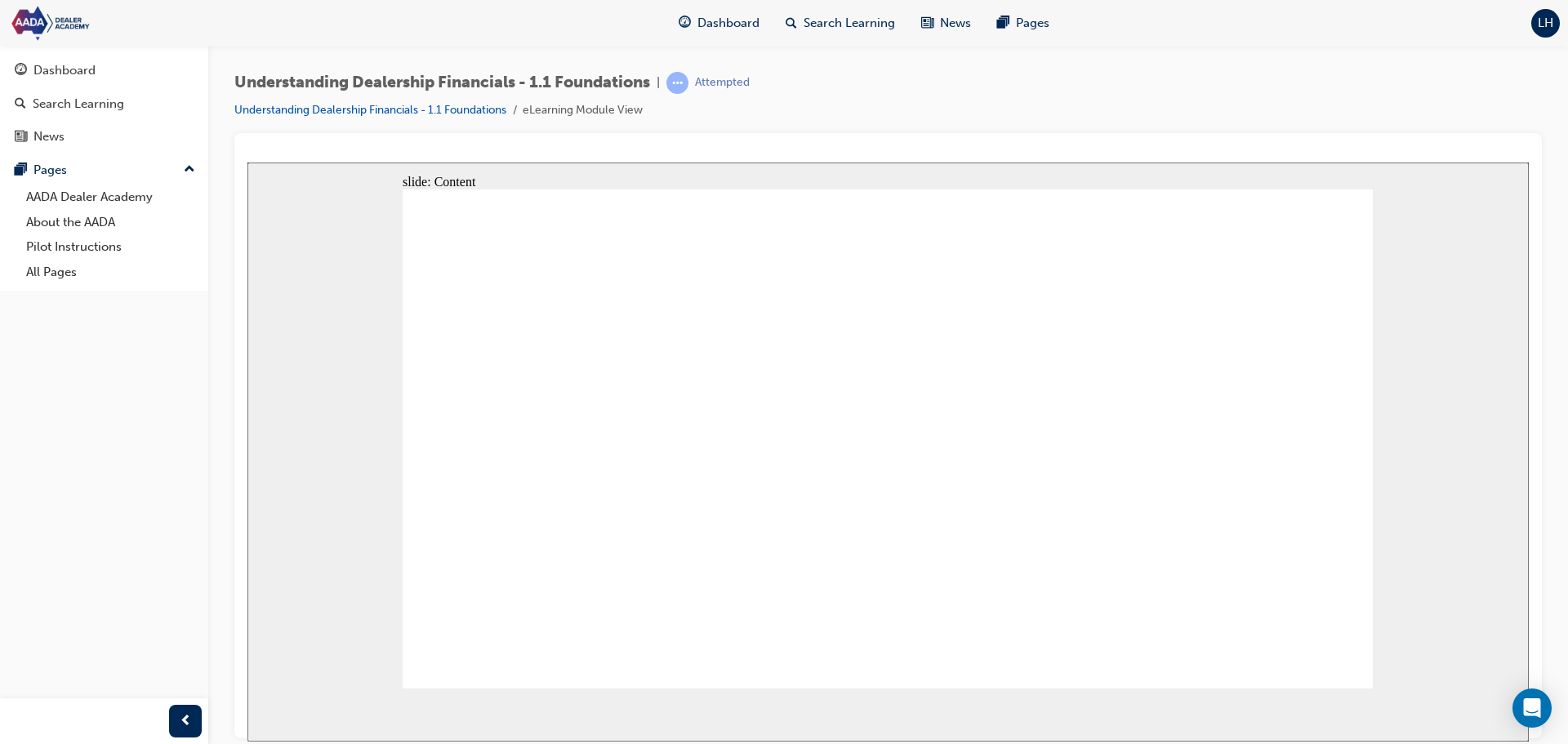
drag, startPoint x: 1334, startPoint y: 645, endPoint x: 1323, endPoint y: 641, distance: 11.7
drag, startPoint x: 558, startPoint y: 367, endPoint x: 813, endPoint y: 364, distance: 255.0
drag, startPoint x: 553, startPoint y: 410, endPoint x: 770, endPoint y: 407, distance: 217.0
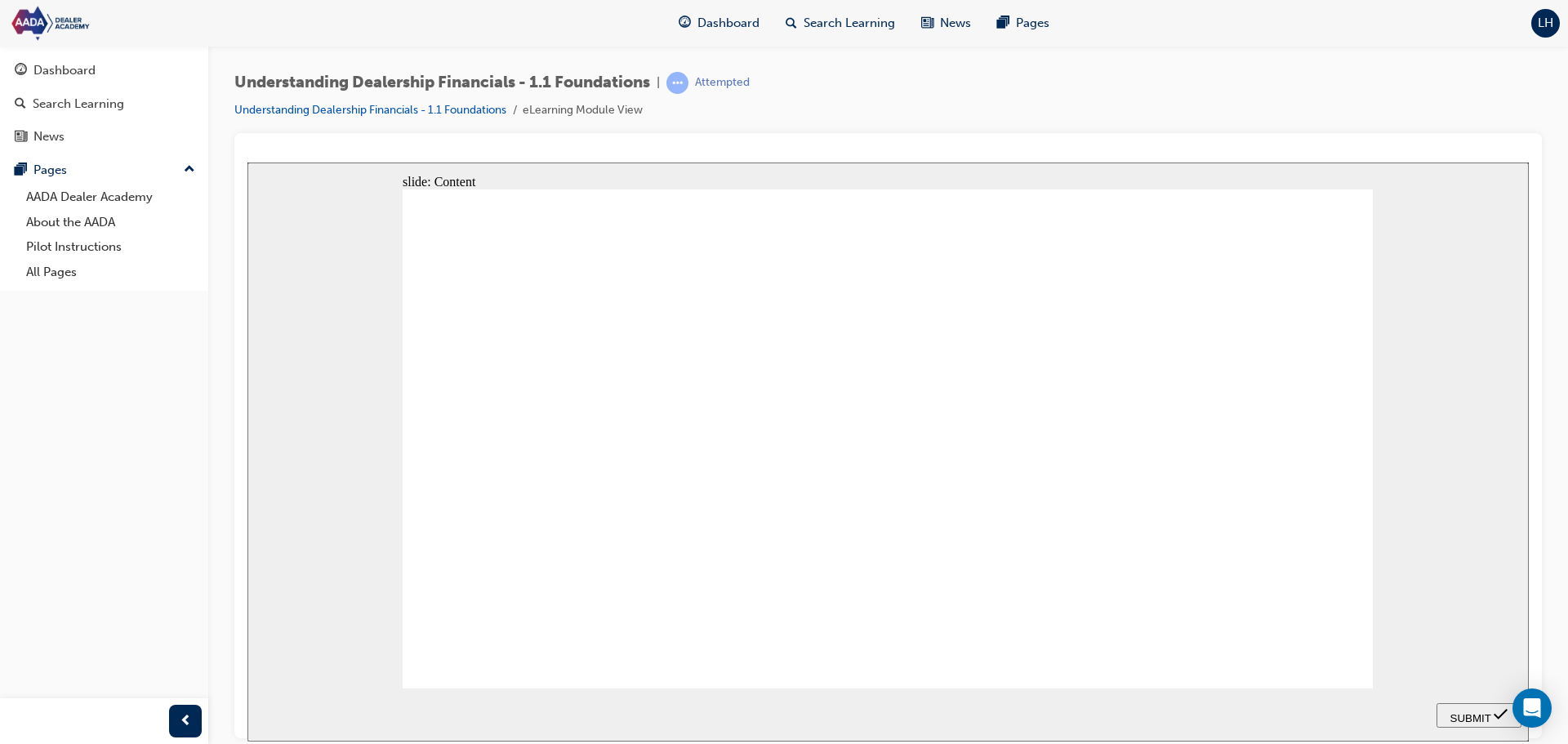
drag, startPoint x: 543, startPoint y: 532, endPoint x: 763, endPoint y: 446, distance: 236.2
drag, startPoint x: 526, startPoint y: 575, endPoint x: 743, endPoint y: 496, distance: 230.9
drag, startPoint x: 542, startPoint y: 610, endPoint x: 763, endPoint y: 533, distance: 234.0
drag, startPoint x: 549, startPoint y: 489, endPoint x: 786, endPoint y: 560, distance: 247.4
drag, startPoint x: 557, startPoint y: 445, endPoint x: 780, endPoint y: 600, distance: 271.6
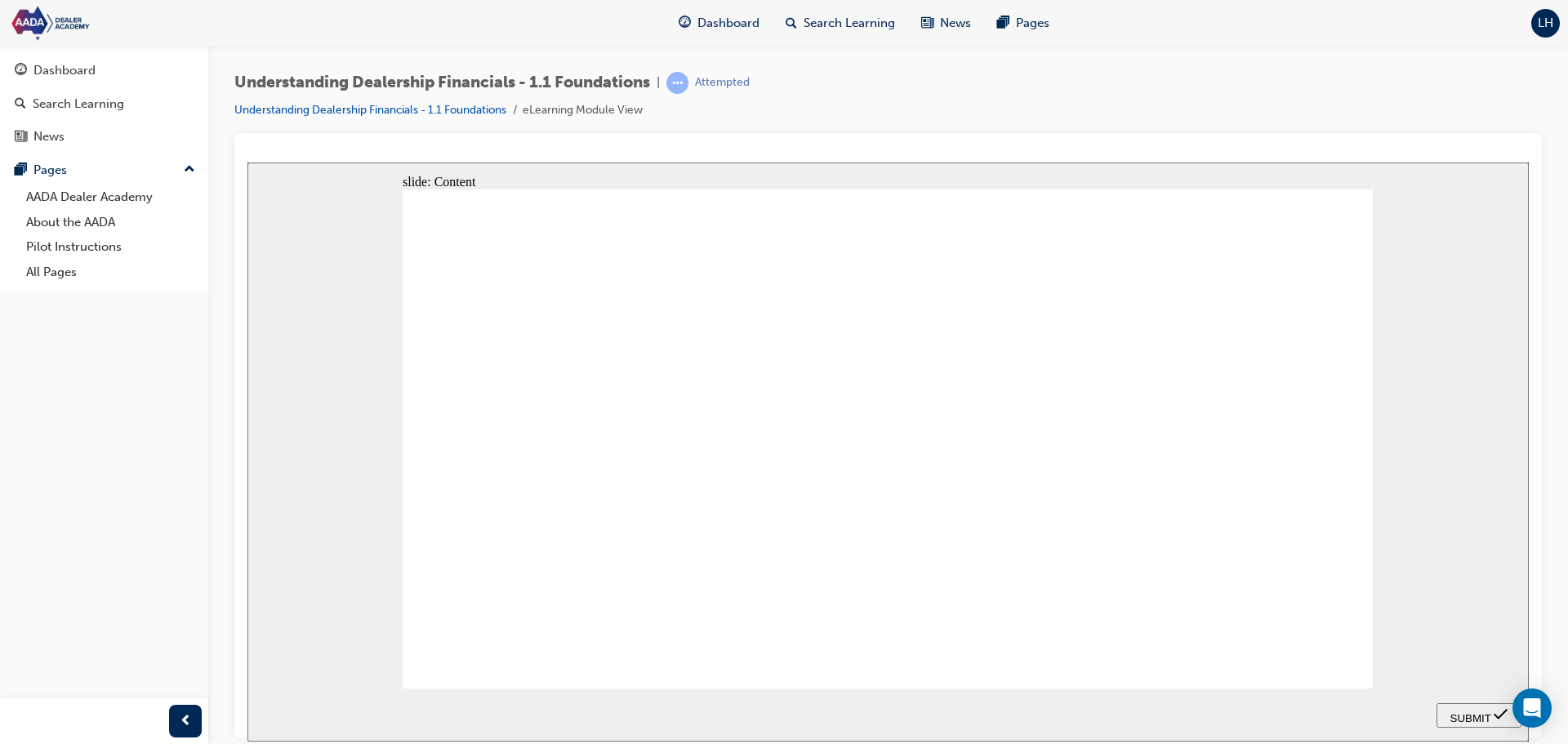
drag, startPoint x: 535, startPoint y: 610, endPoint x: 582, endPoint y: 612, distance: 47.0
drag, startPoint x: 529, startPoint y: 364, endPoint x: 759, endPoint y: 566, distance: 306.1
drag, startPoint x: 565, startPoint y: 492, endPoint x: 809, endPoint y: 371, distance: 272.4
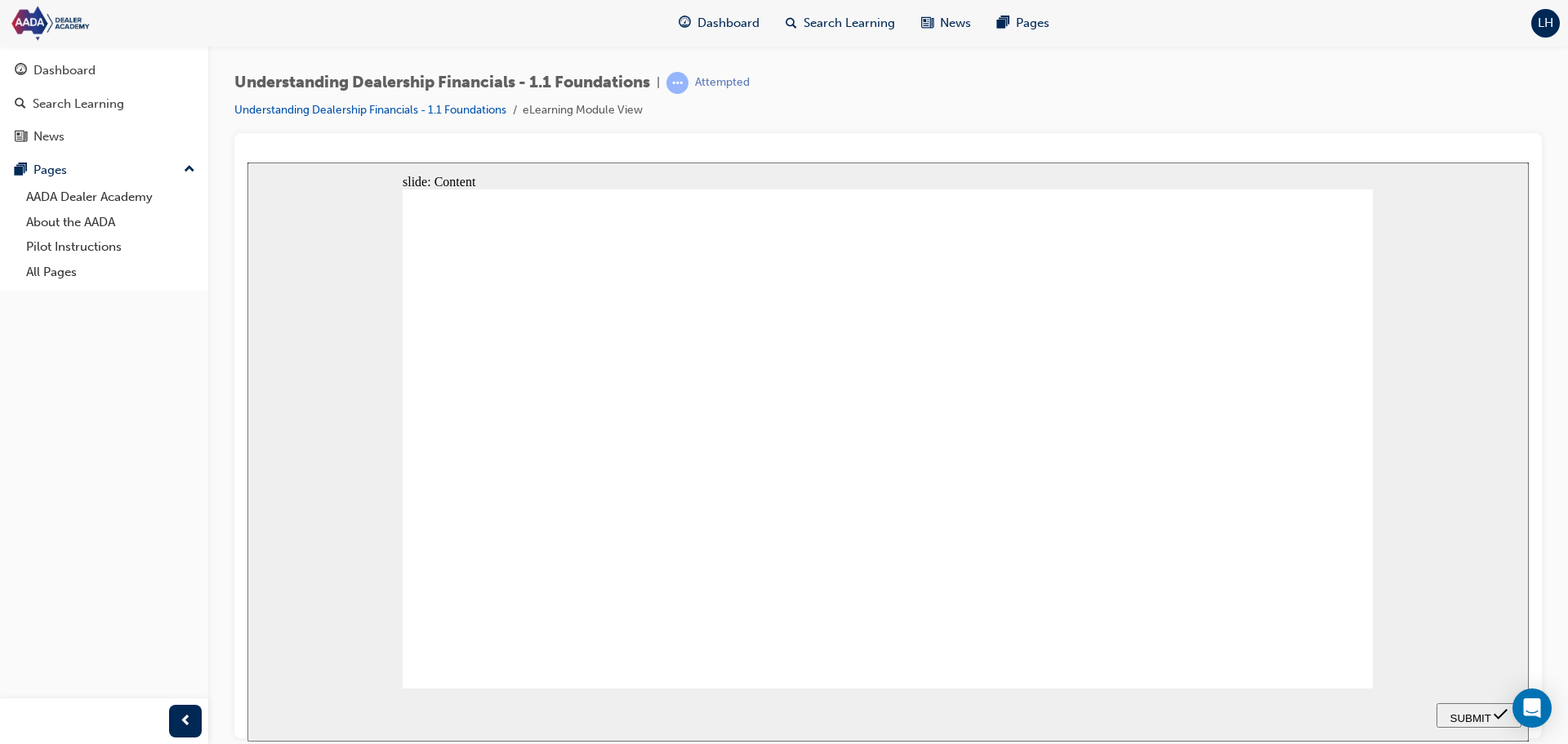
drag, startPoint x: 548, startPoint y: 415, endPoint x: 801, endPoint y: 417, distance: 253.0
drag, startPoint x: 554, startPoint y: 529, endPoint x: 774, endPoint y: 455, distance: 232.1
drag, startPoint x: 565, startPoint y: 570, endPoint x: 795, endPoint y: 496, distance: 241.6
drag, startPoint x: 577, startPoint y: 451, endPoint x: 749, endPoint y: 604, distance: 230.2
drag, startPoint x: 593, startPoint y: 588, endPoint x: 725, endPoint y: 541, distance: 140.1
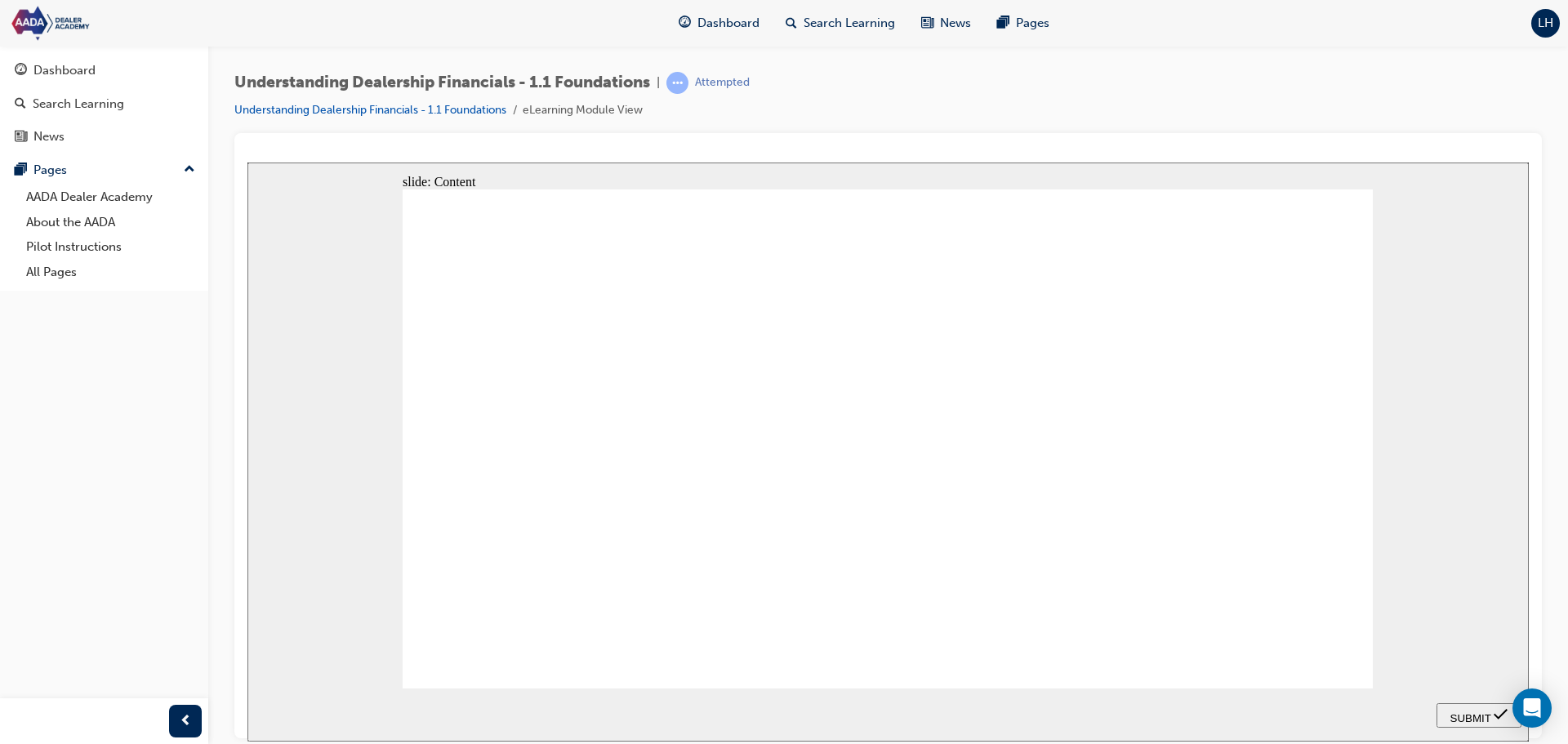
drag, startPoint x: 584, startPoint y: 599, endPoint x: 797, endPoint y: 522, distance: 226.5
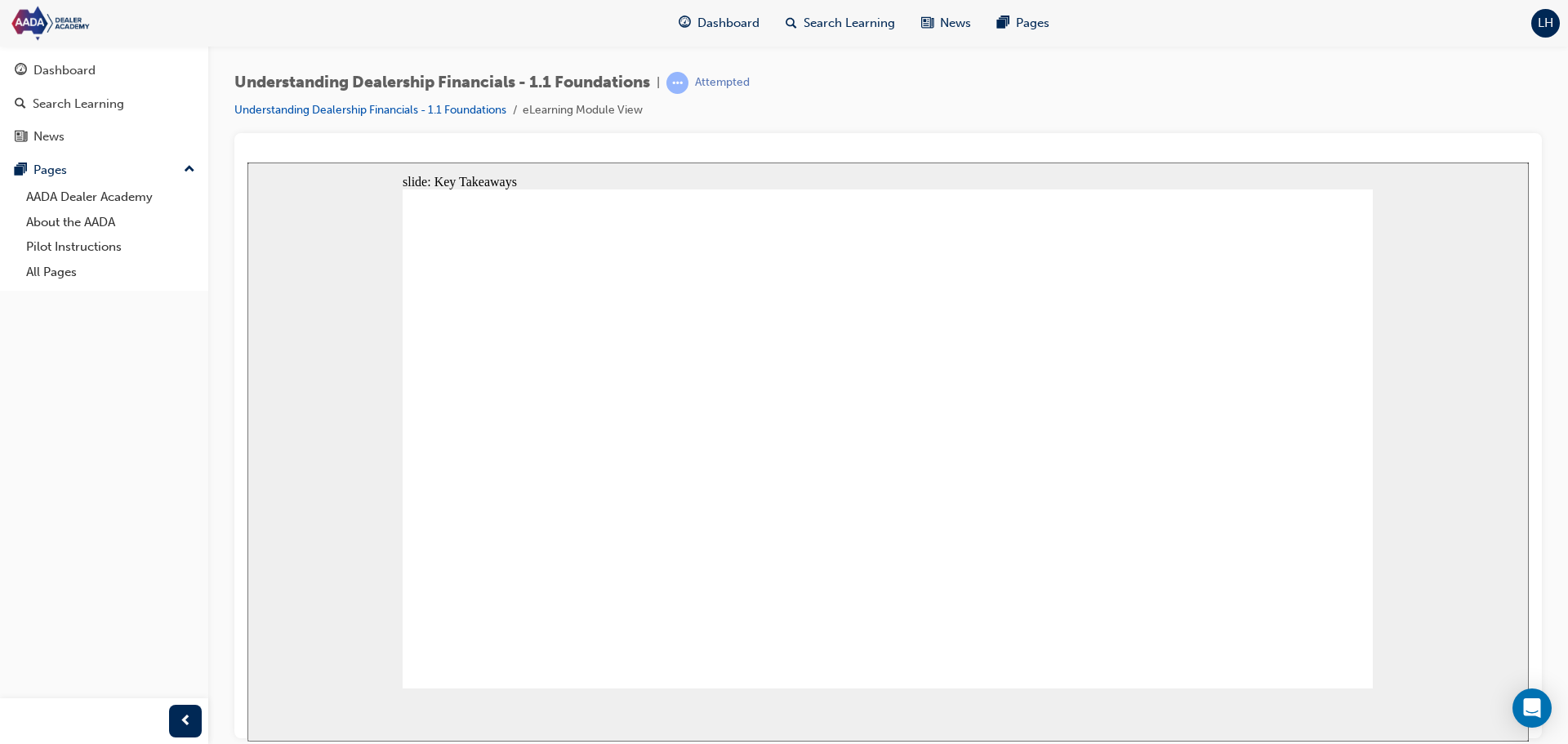
drag, startPoint x: 502, startPoint y: 478, endPoint x: 505, endPoint y: 489, distance: 11.4
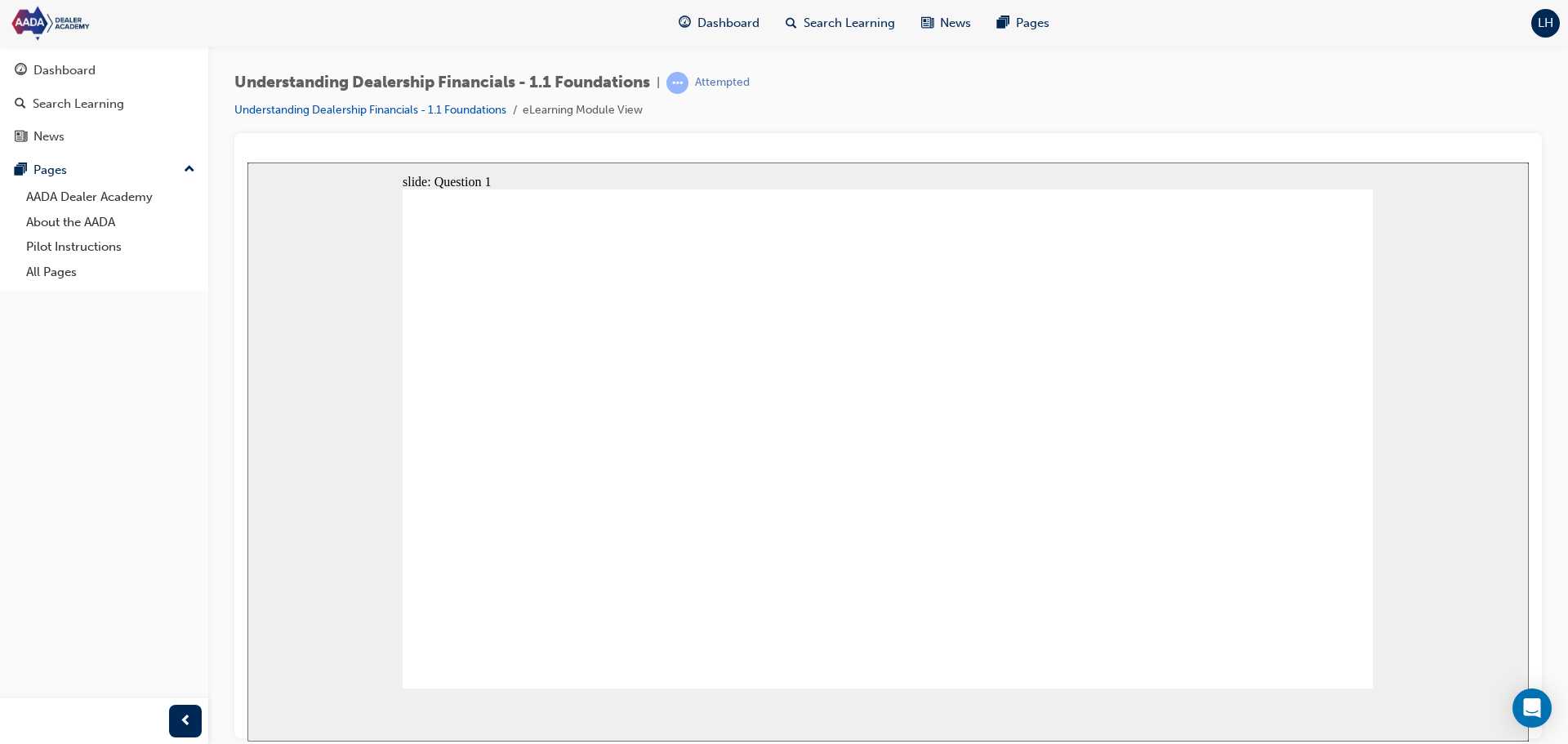
checkbox input "true"
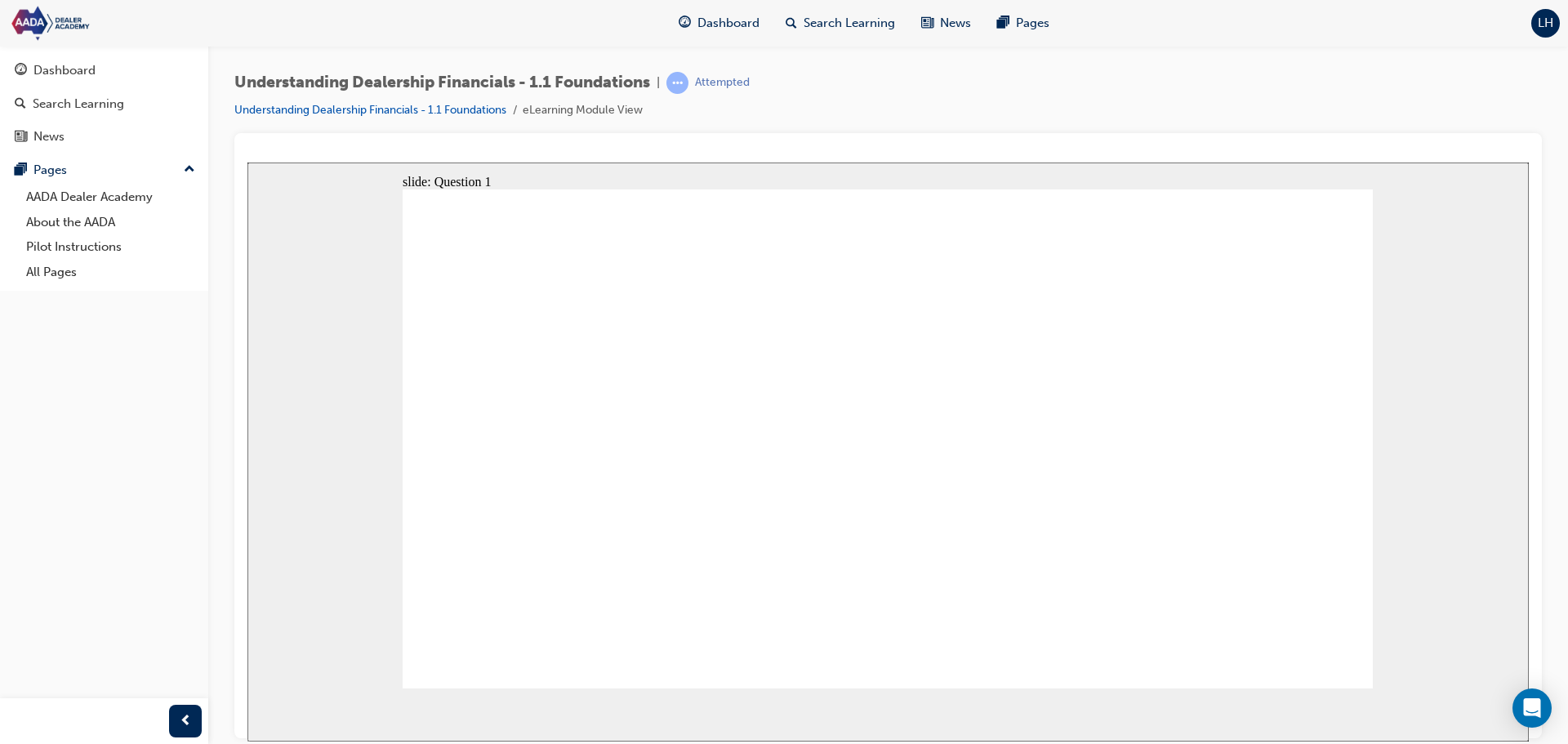
checkbox input "true"
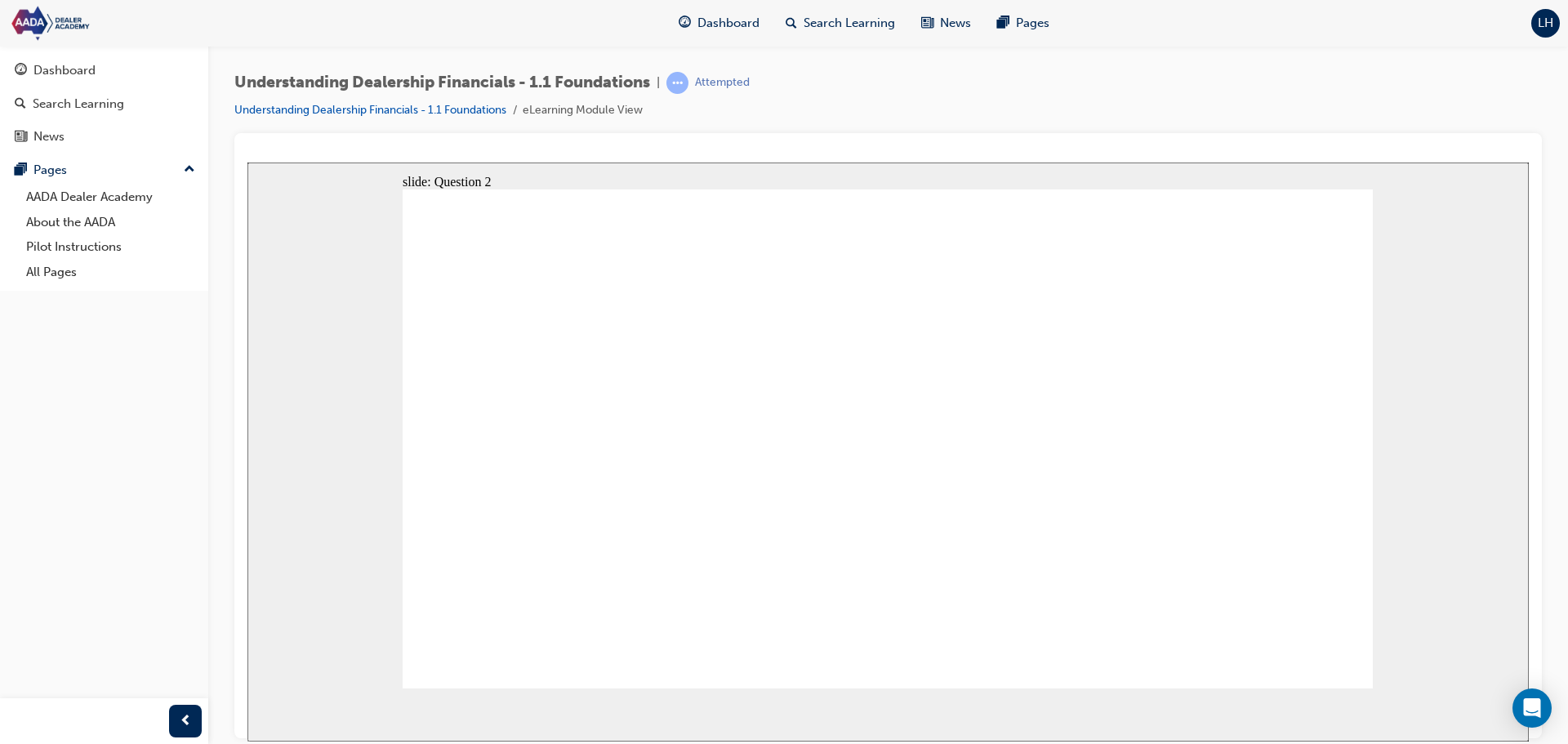
radio input "true"
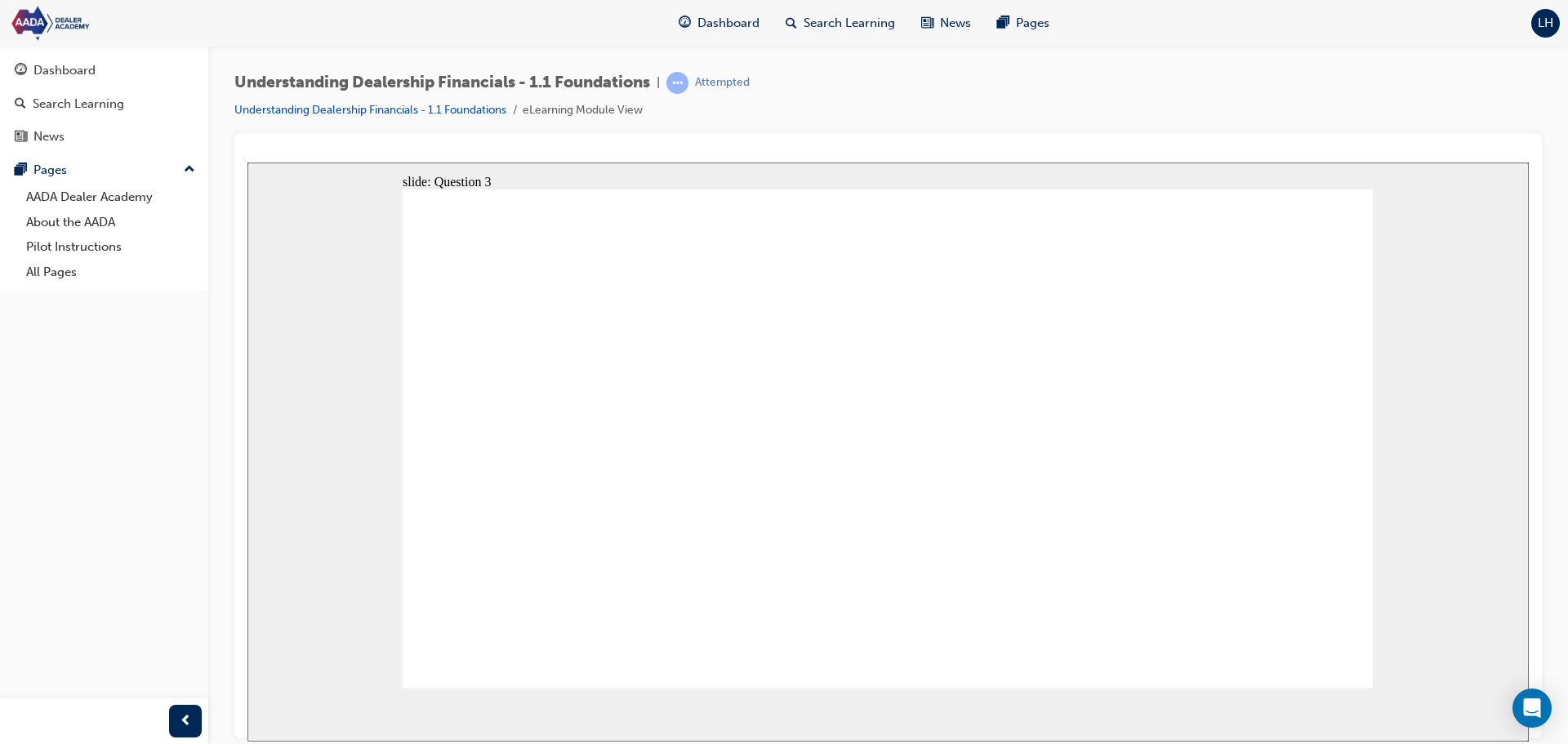
radio input "true"
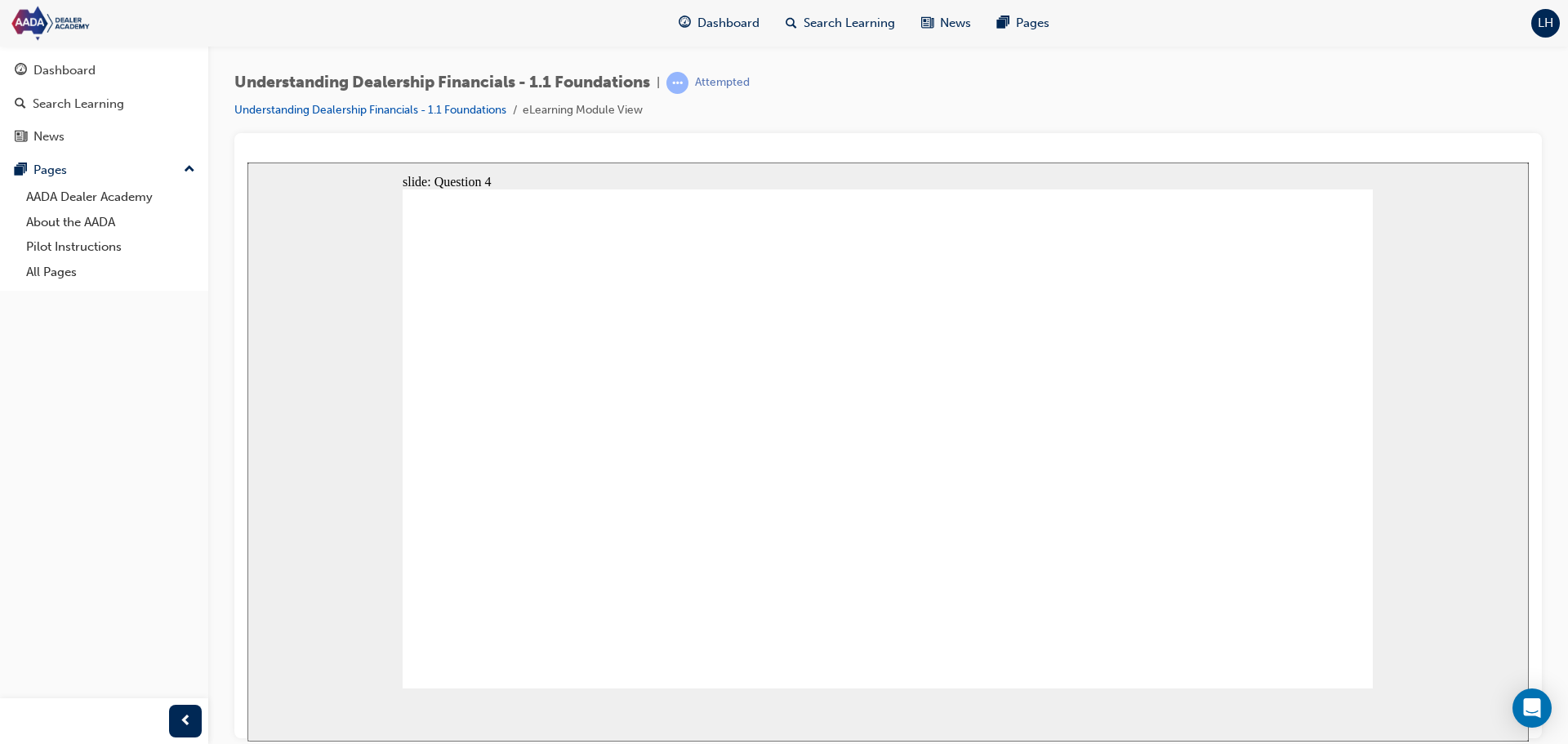
radio input "true"
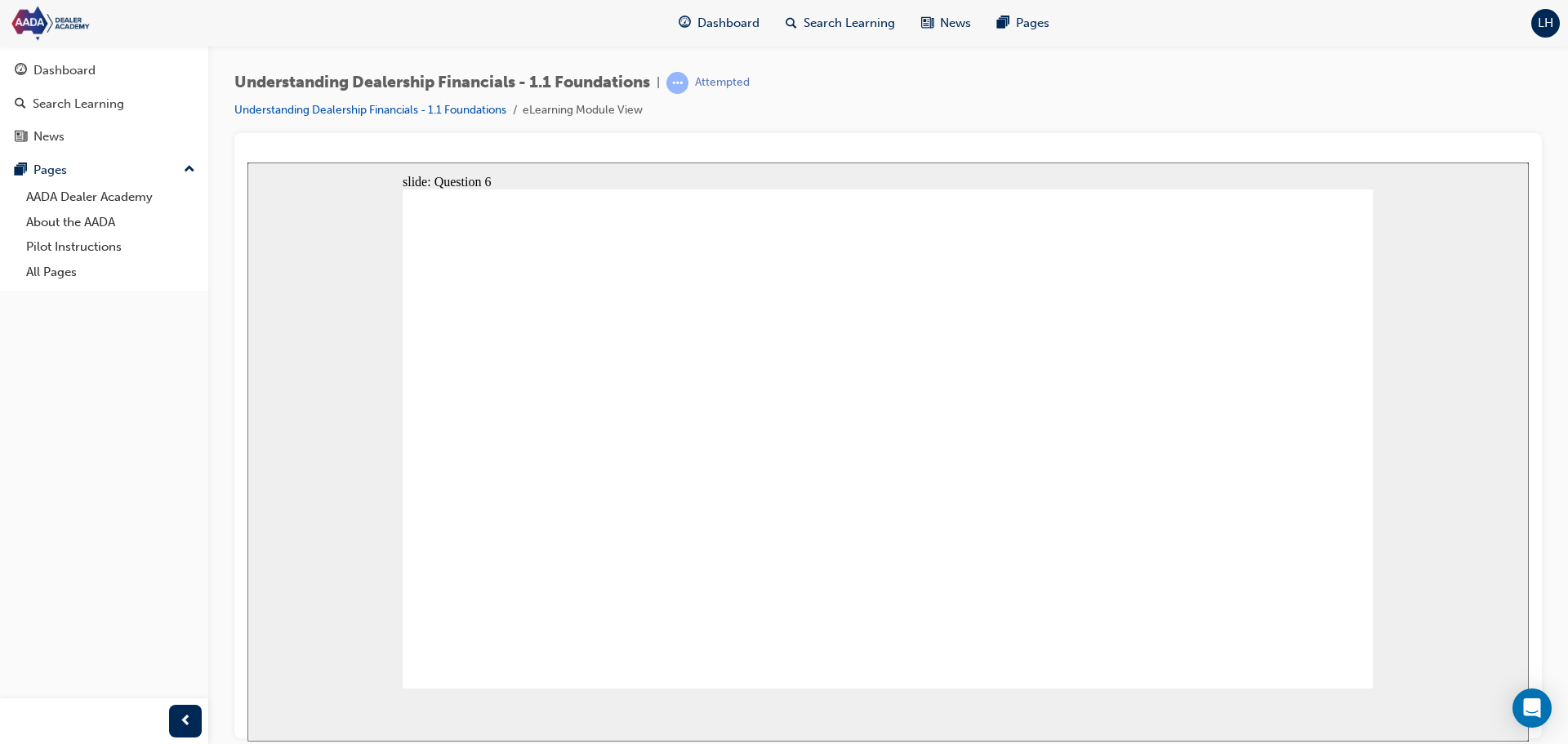
radio input "true"
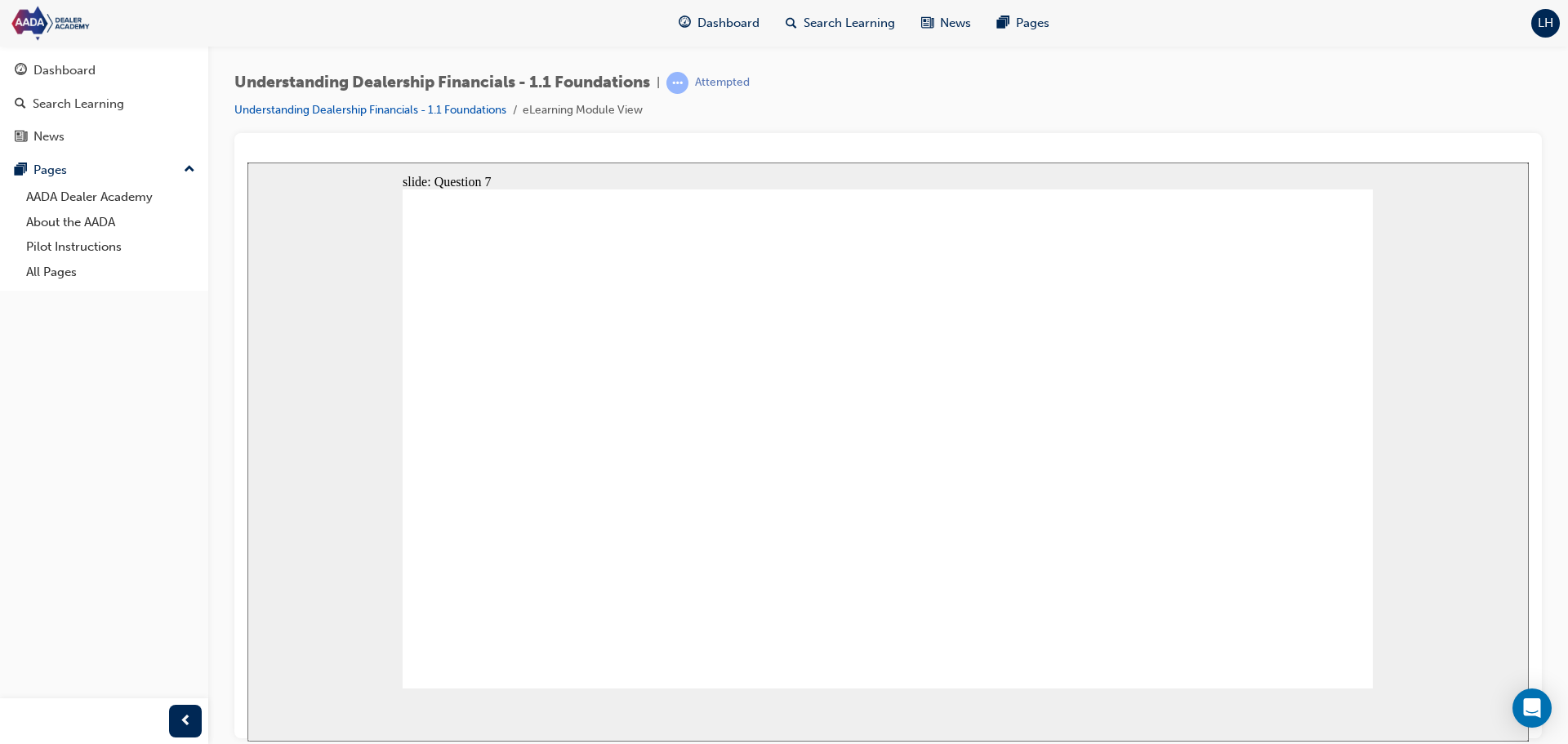
radio input "true"
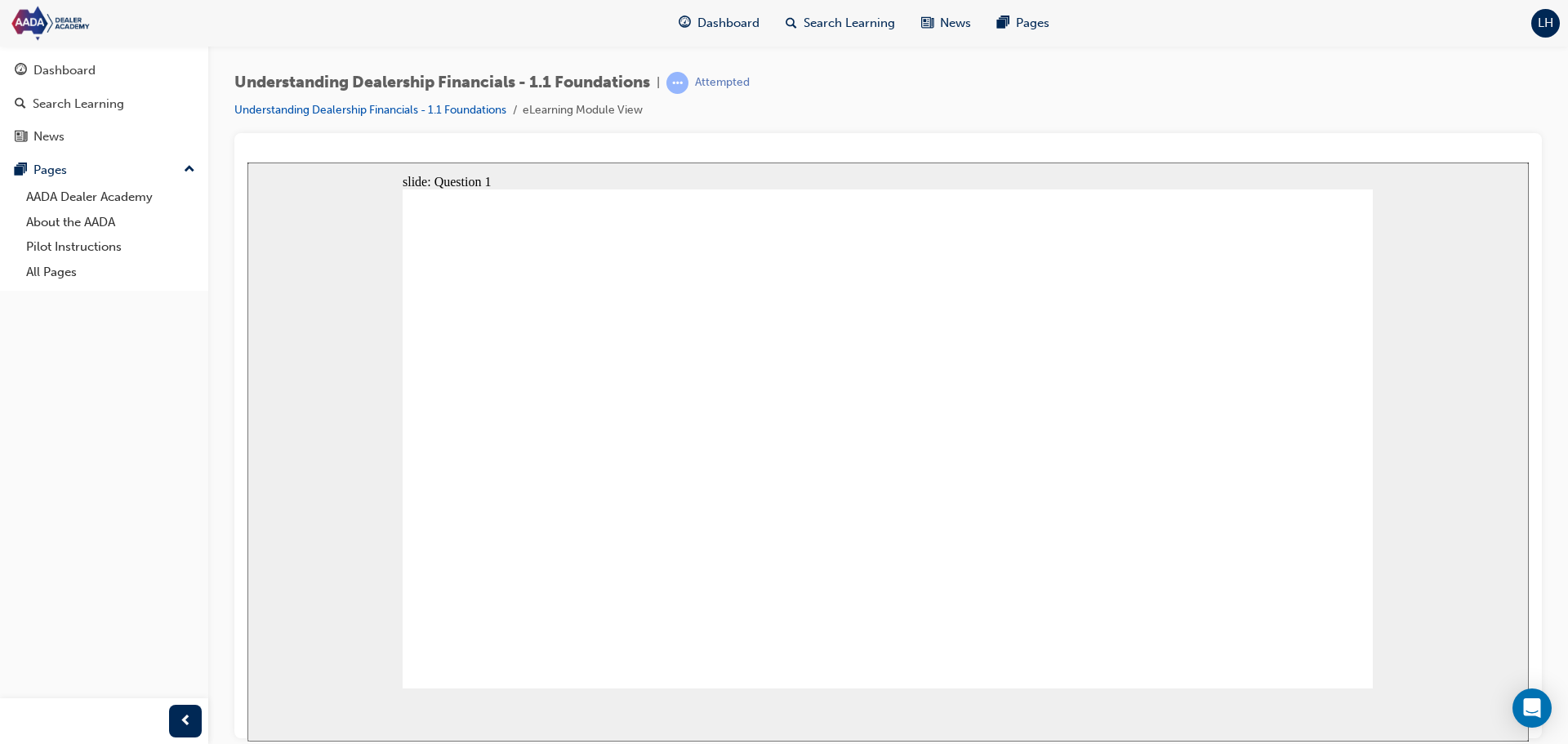
checkbox input "true"
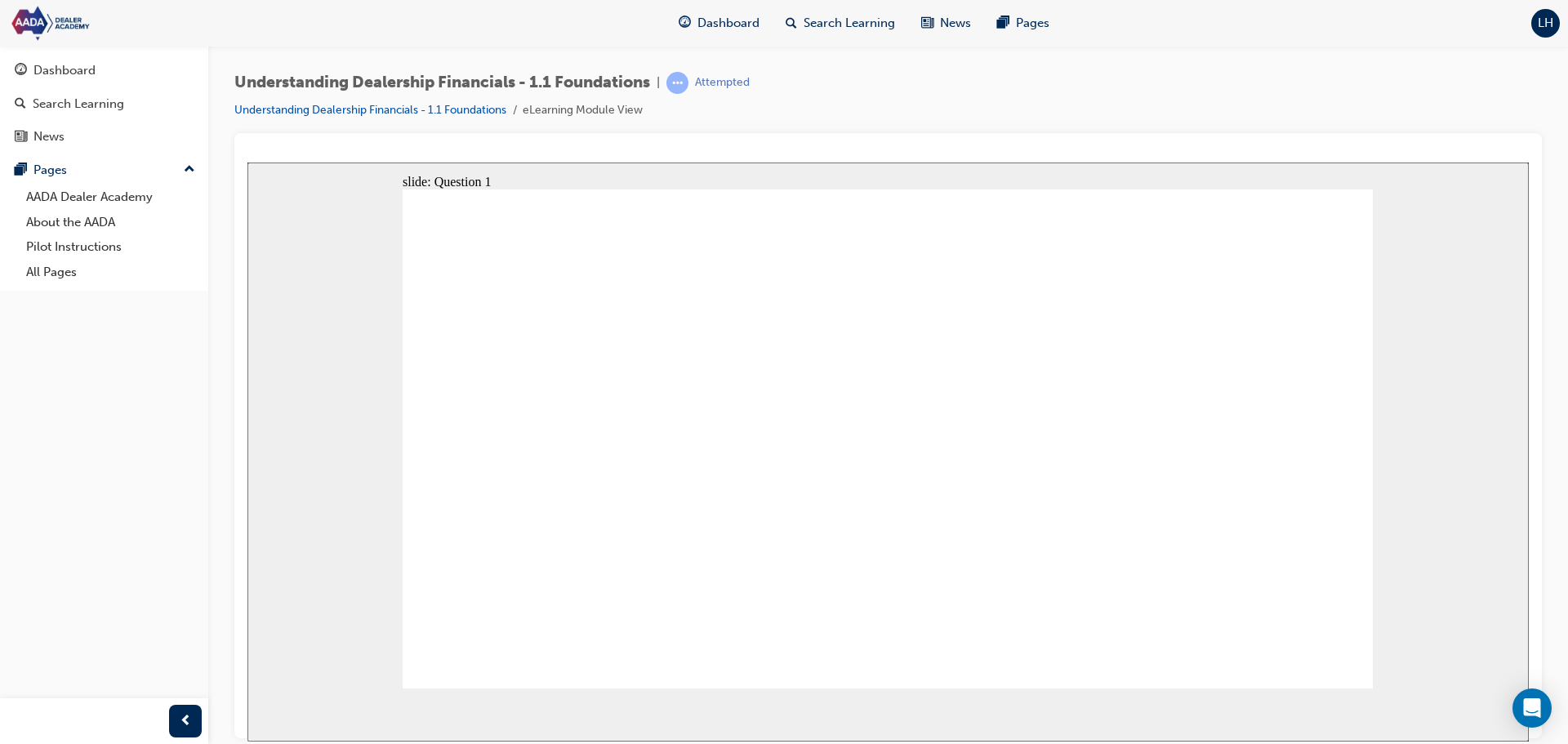
checkbox input "true"
drag, startPoint x: 869, startPoint y: 343, endPoint x: 914, endPoint y: 344, distance: 45.0
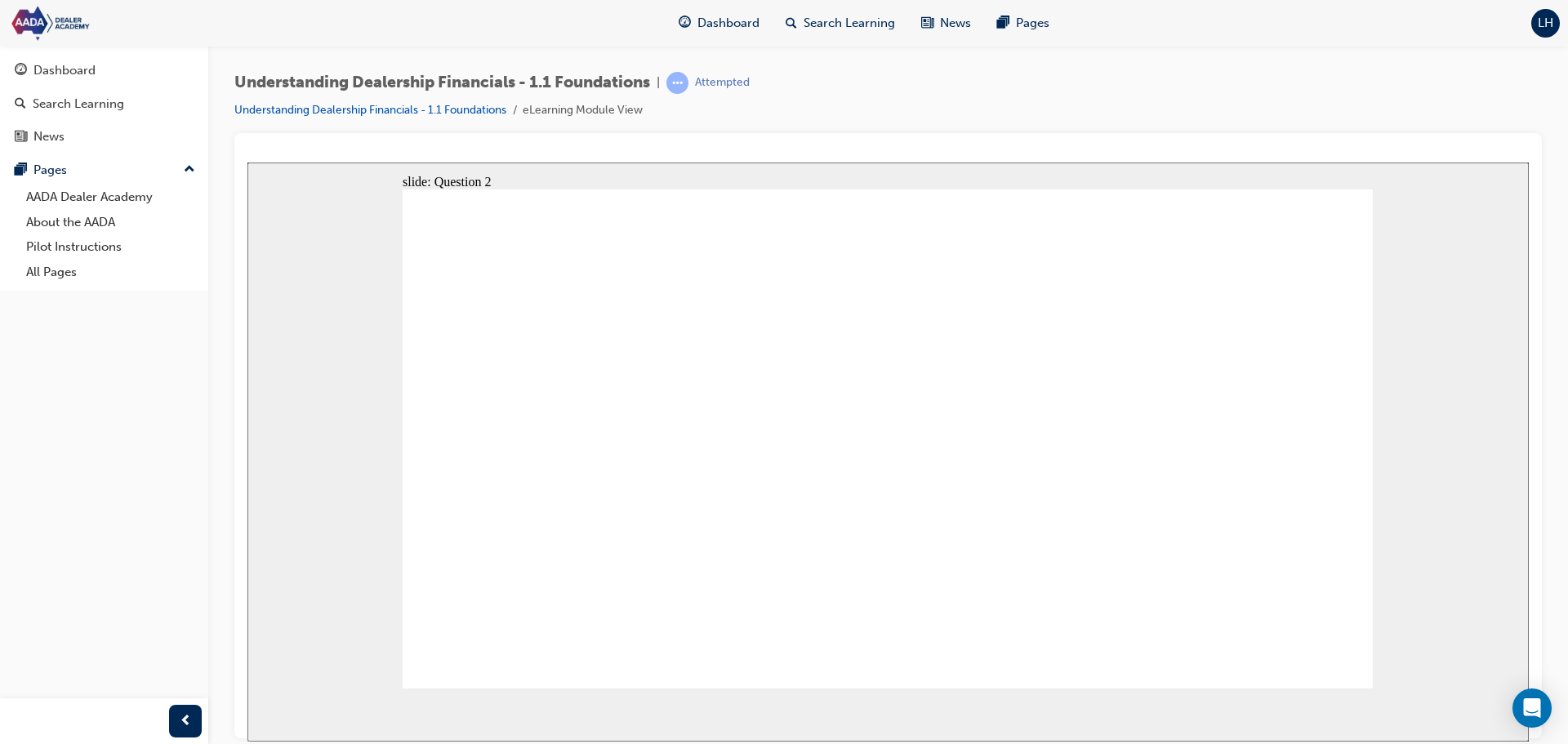
radio input "true"
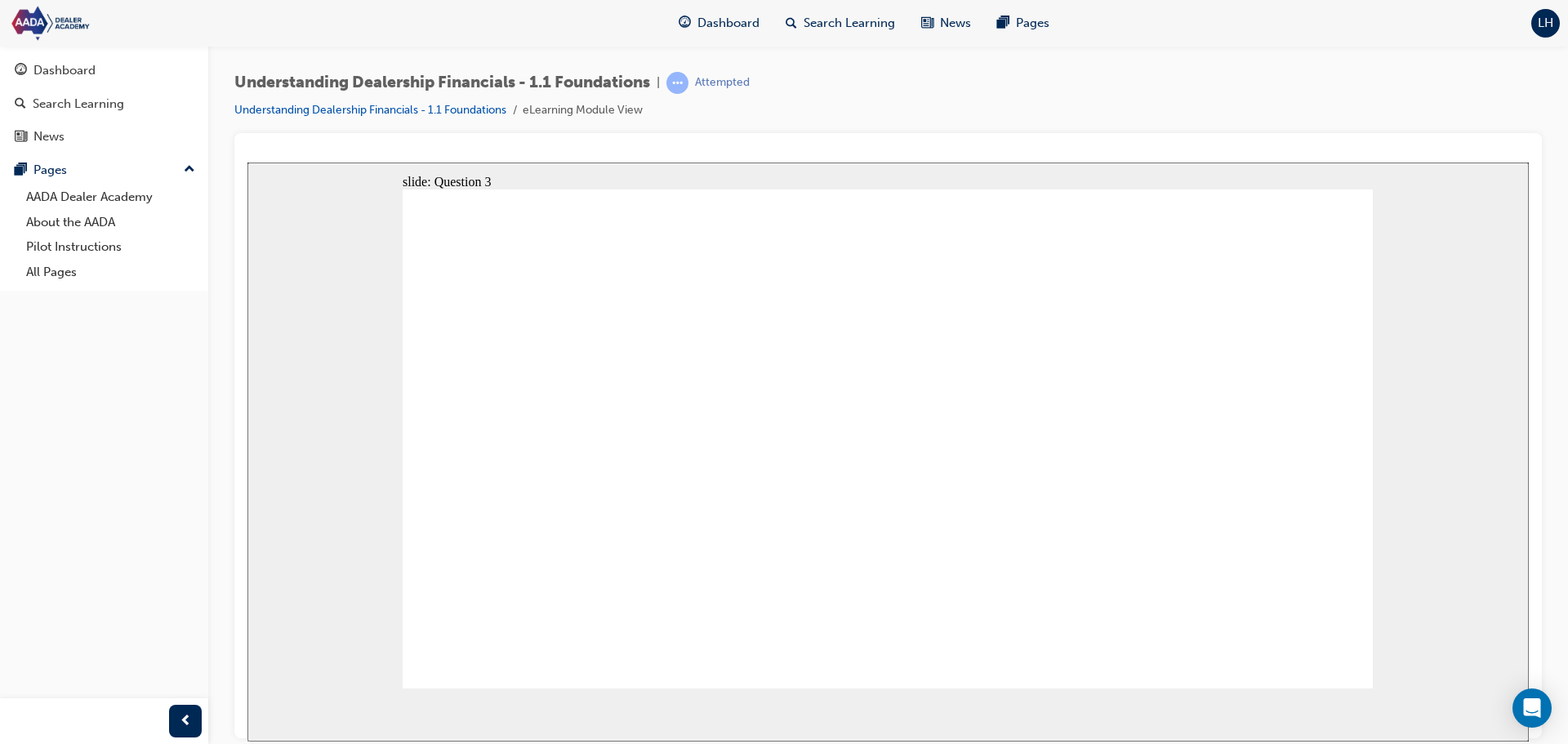
radio input "true"
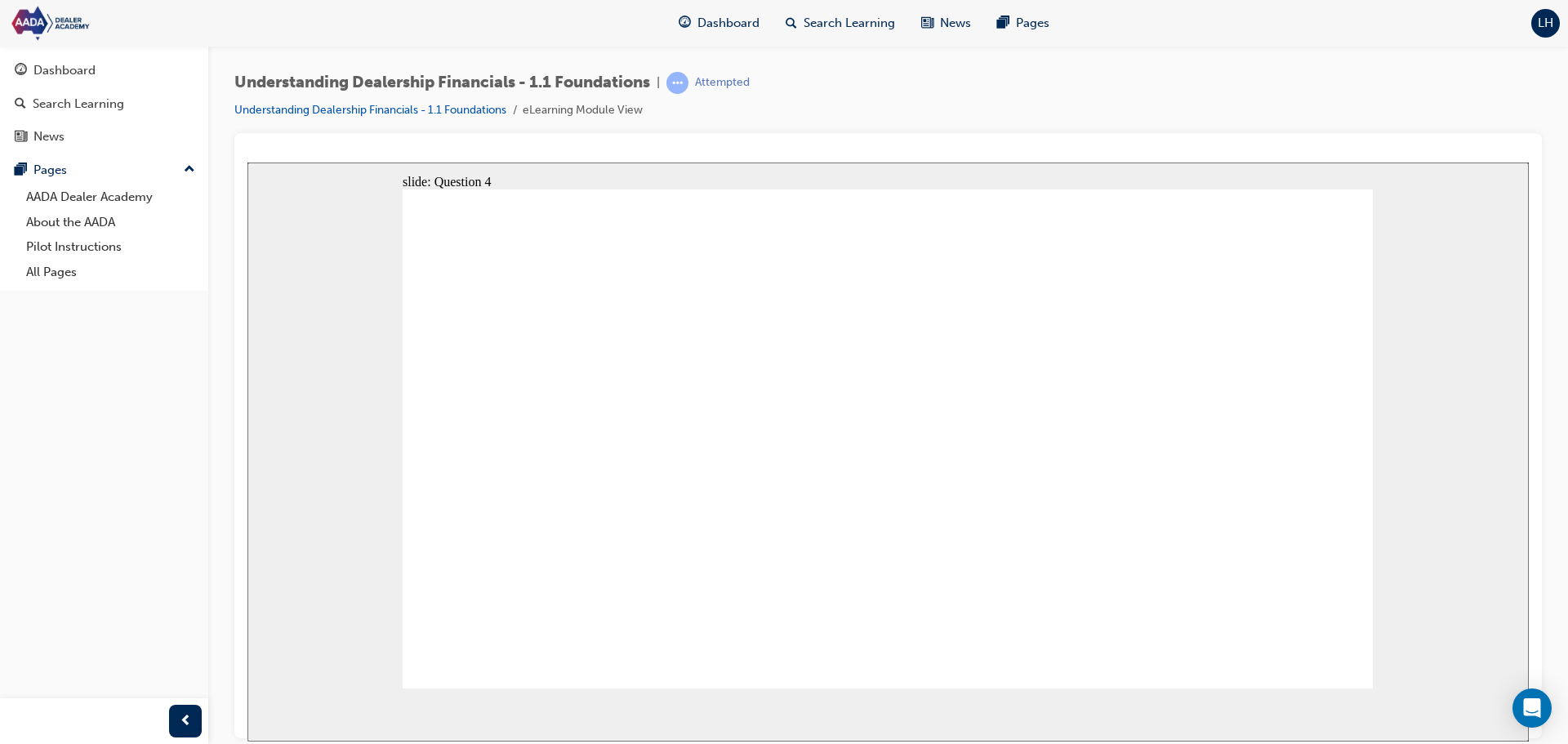
radio input "true"
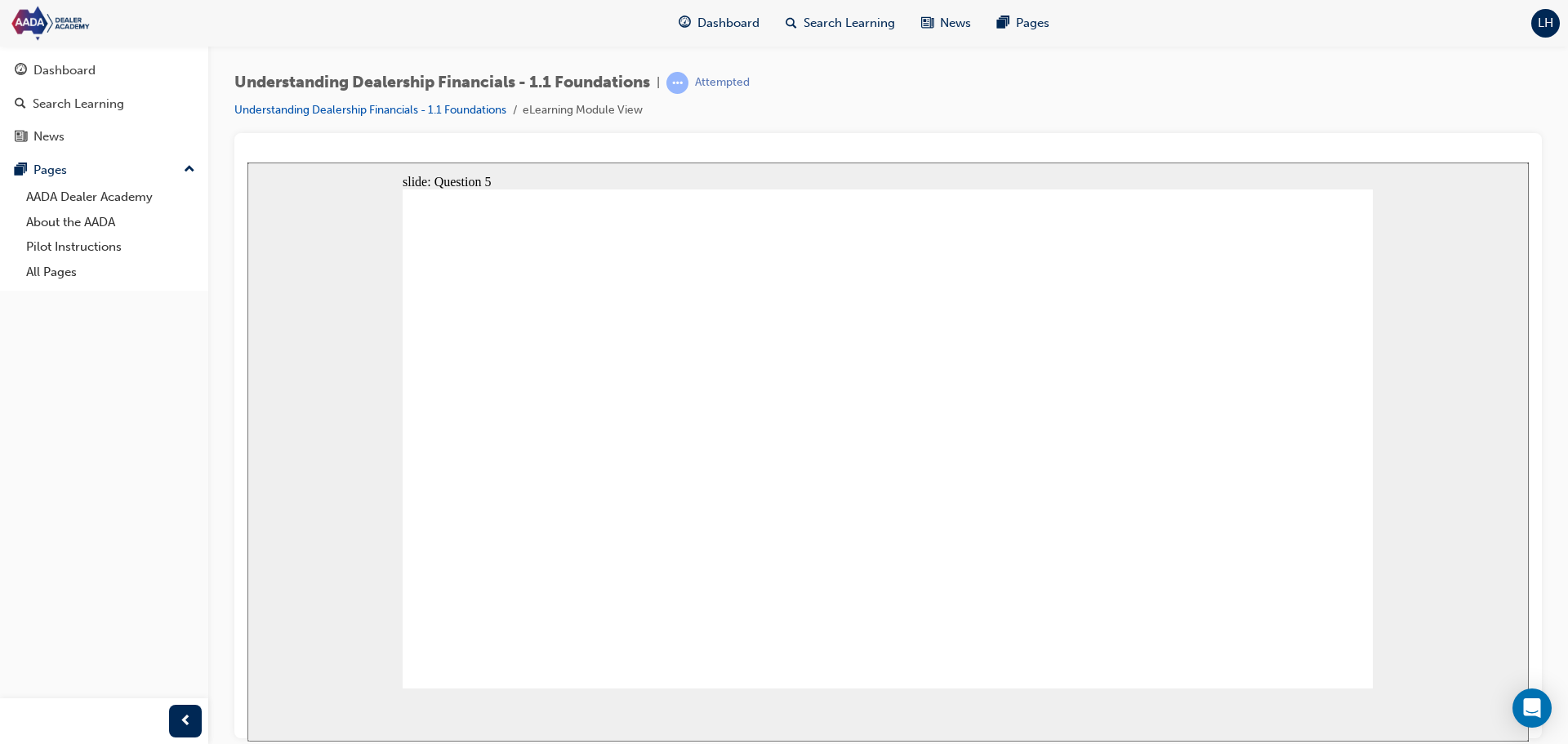
radio input "true"
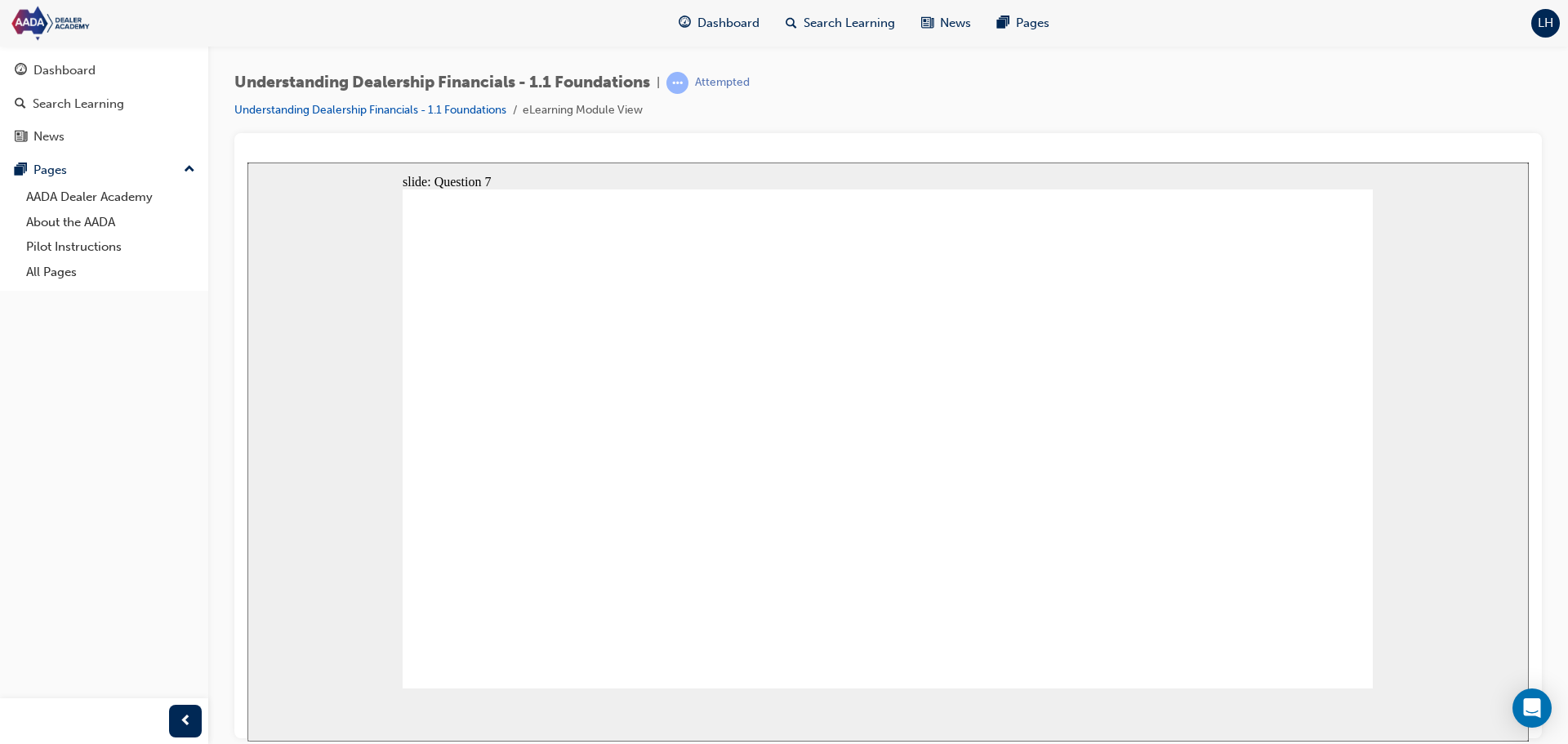
radio input "true"
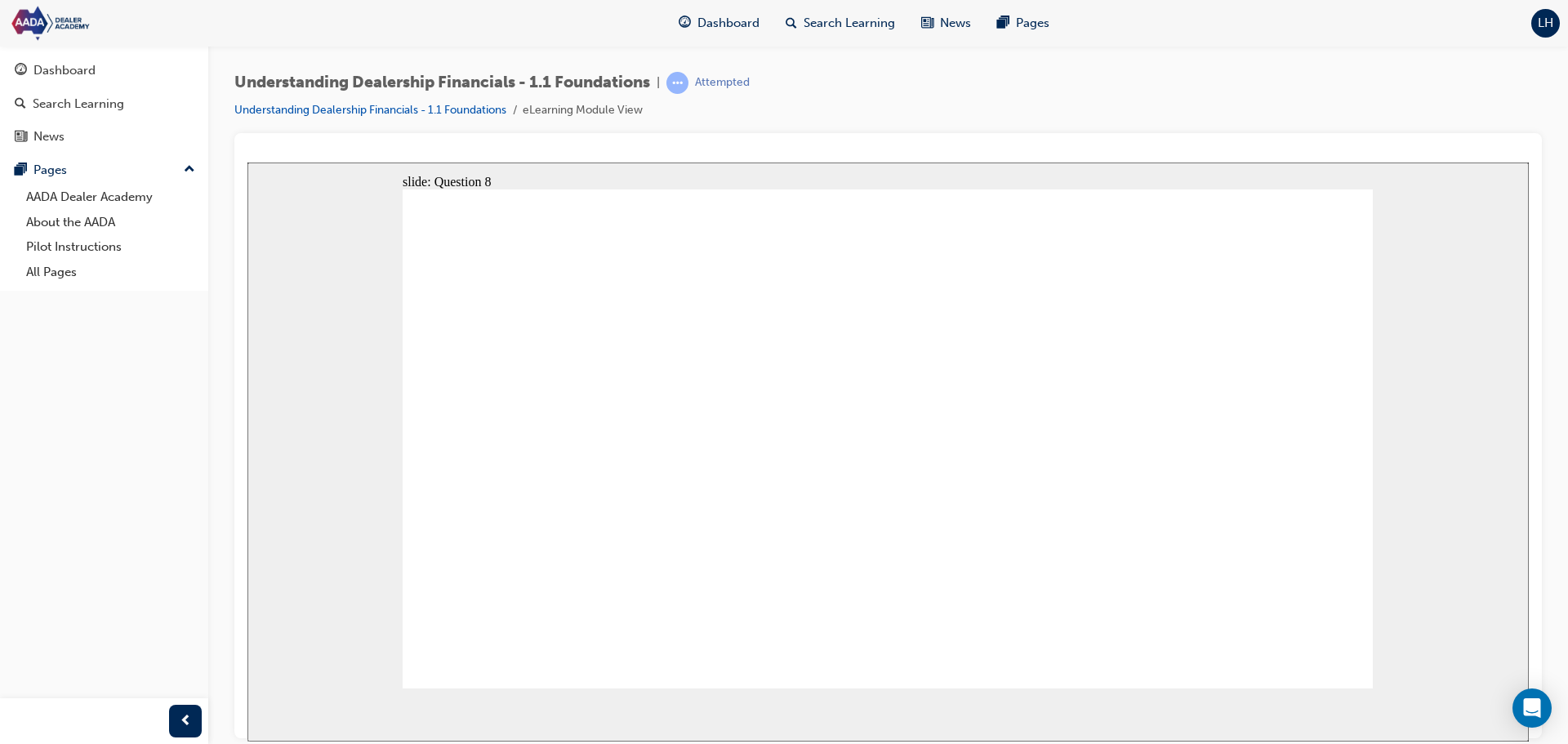
radio input "true"
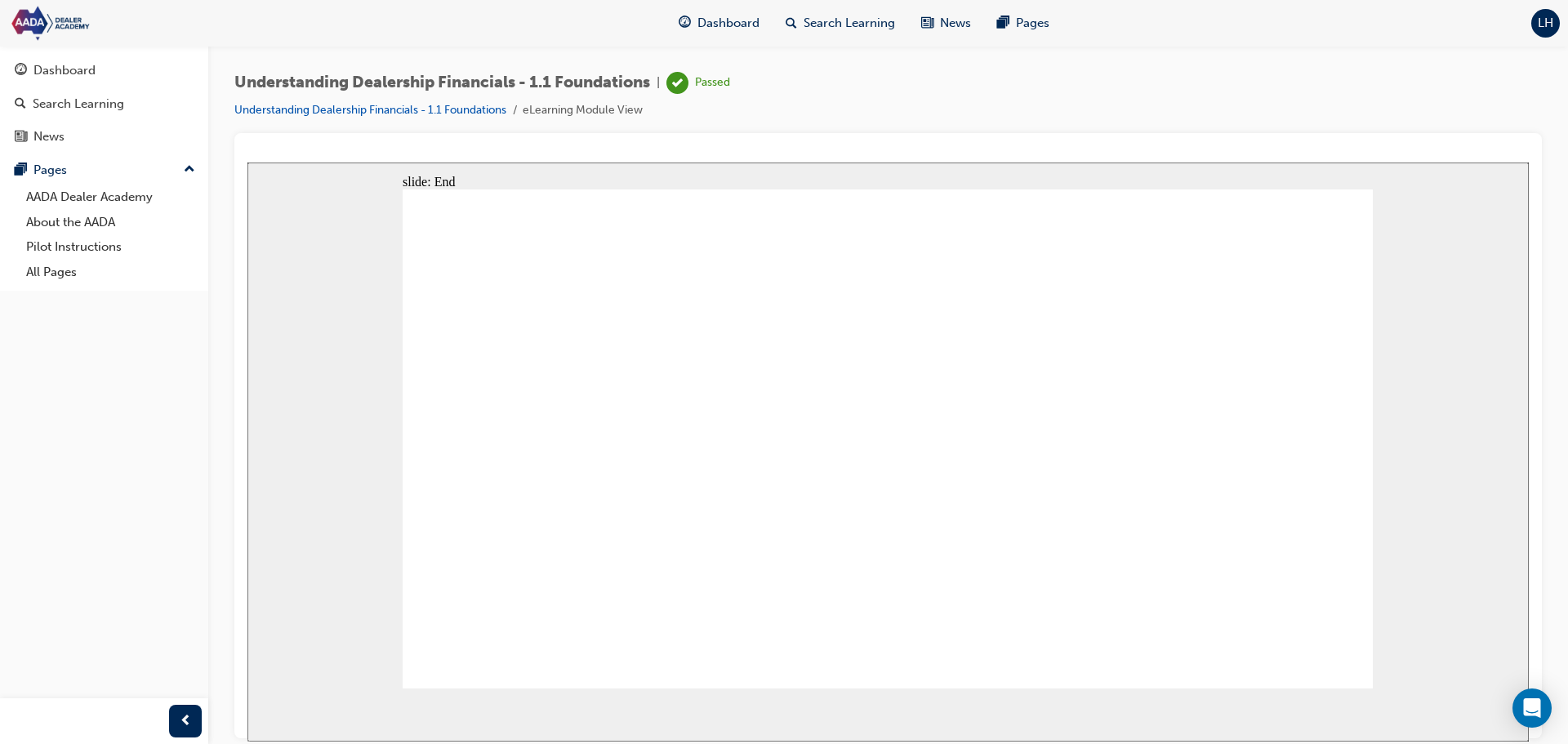
click at [110, 69] on div "Dashboard" at bounding box center [104, 70] width 179 height 20
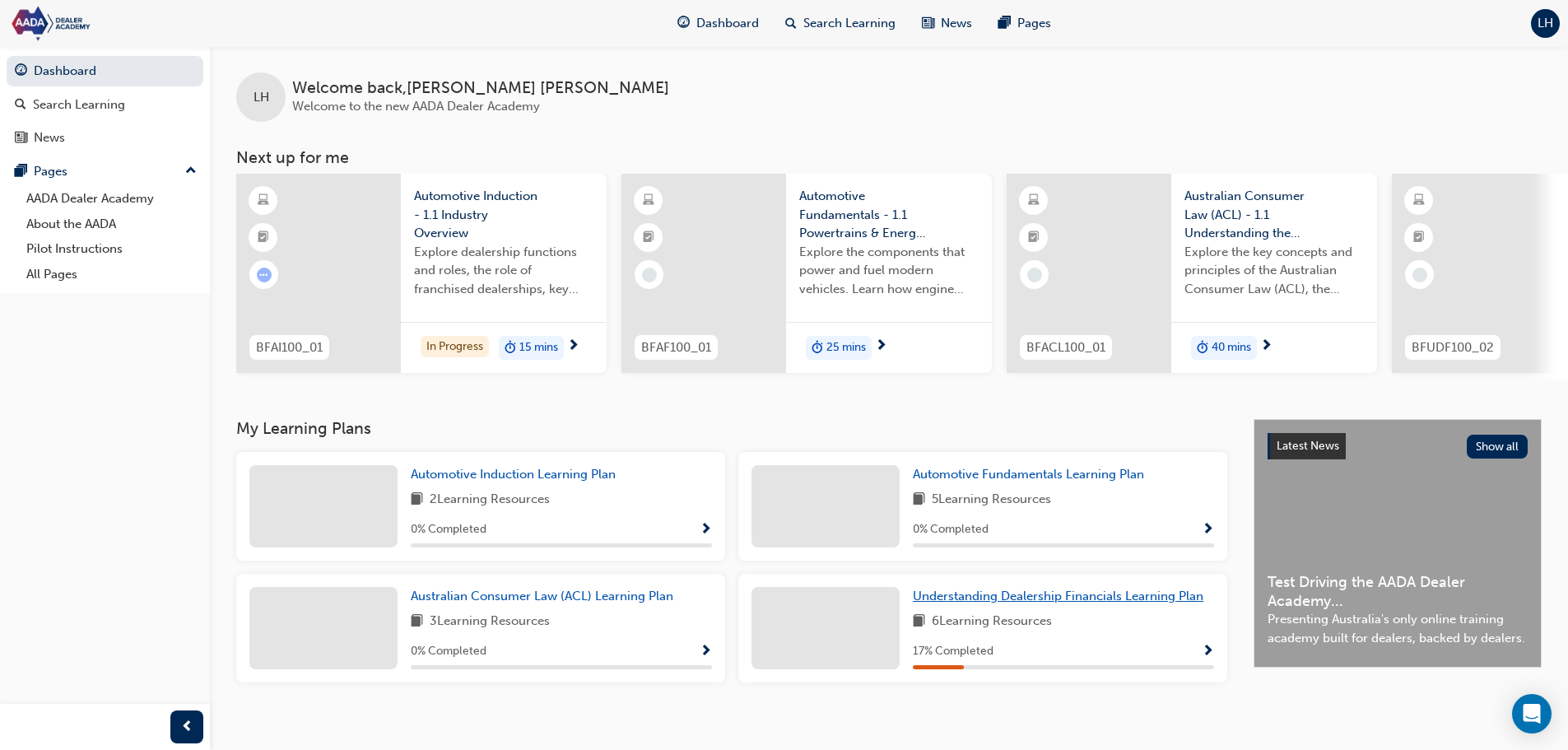
click at [1064, 597] on span "Understanding Dealership Financials Learning Plan" at bounding box center [1058, 595] width 291 height 14
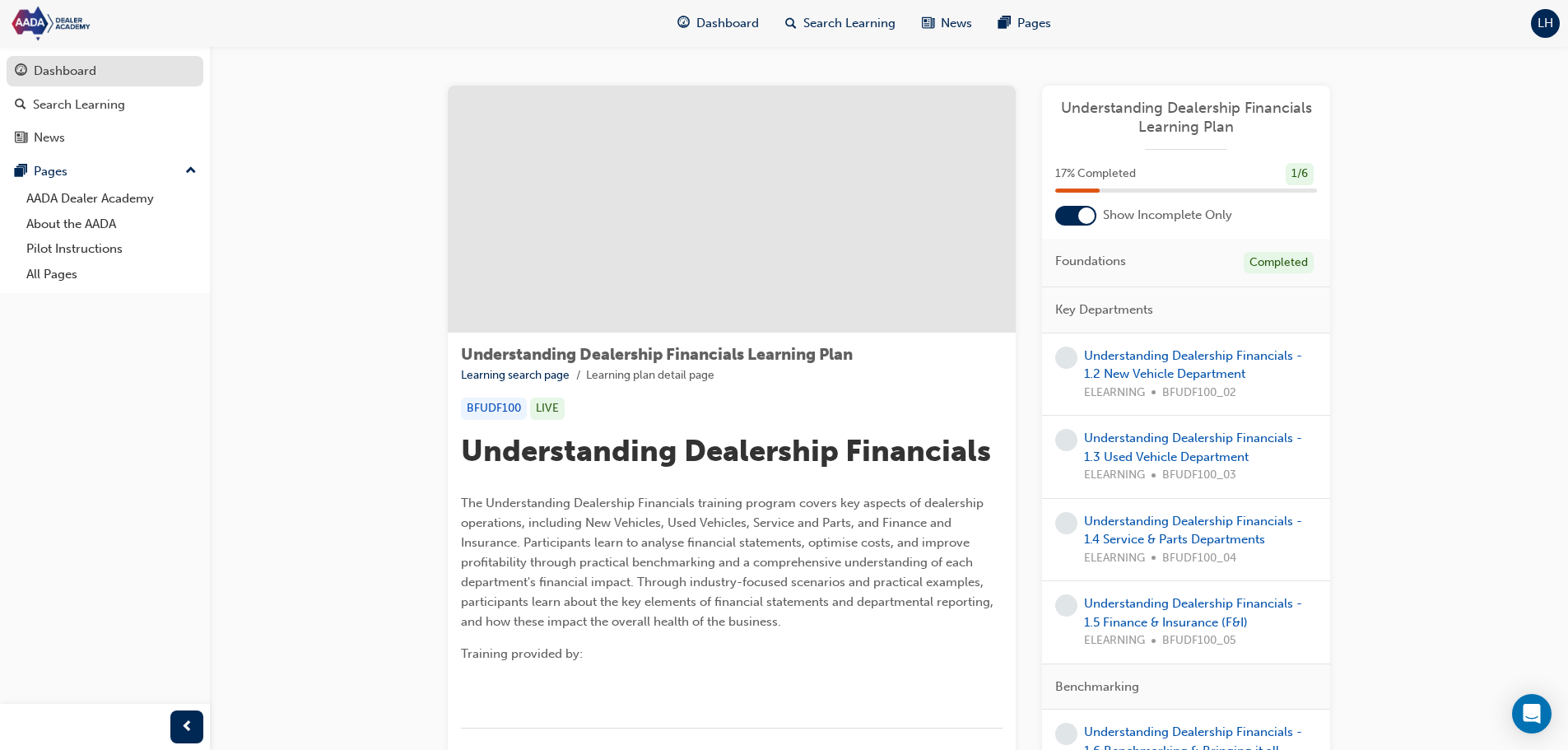
click at [107, 68] on div "Dashboard" at bounding box center [104, 71] width 181 height 20
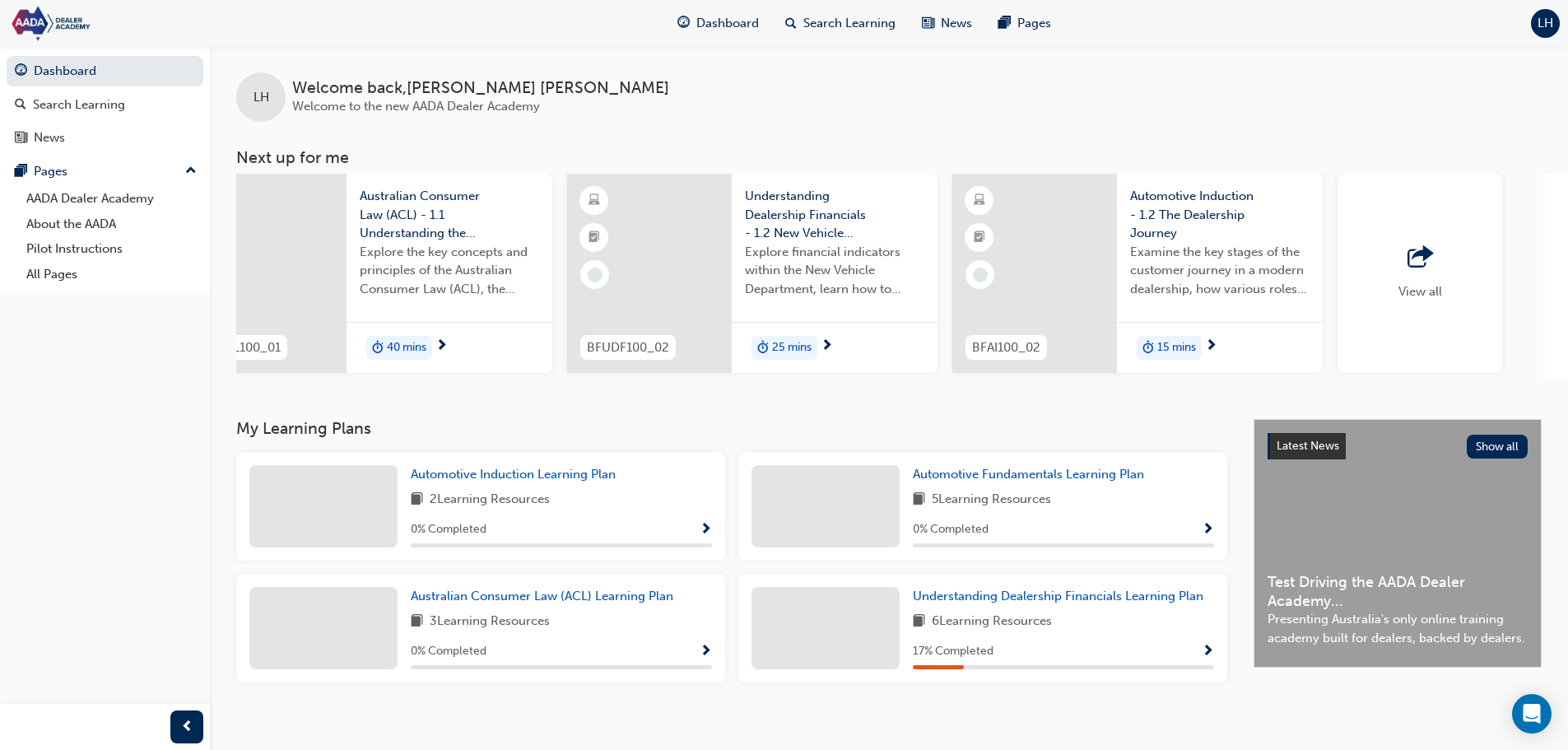
scroll to position [0, 977]
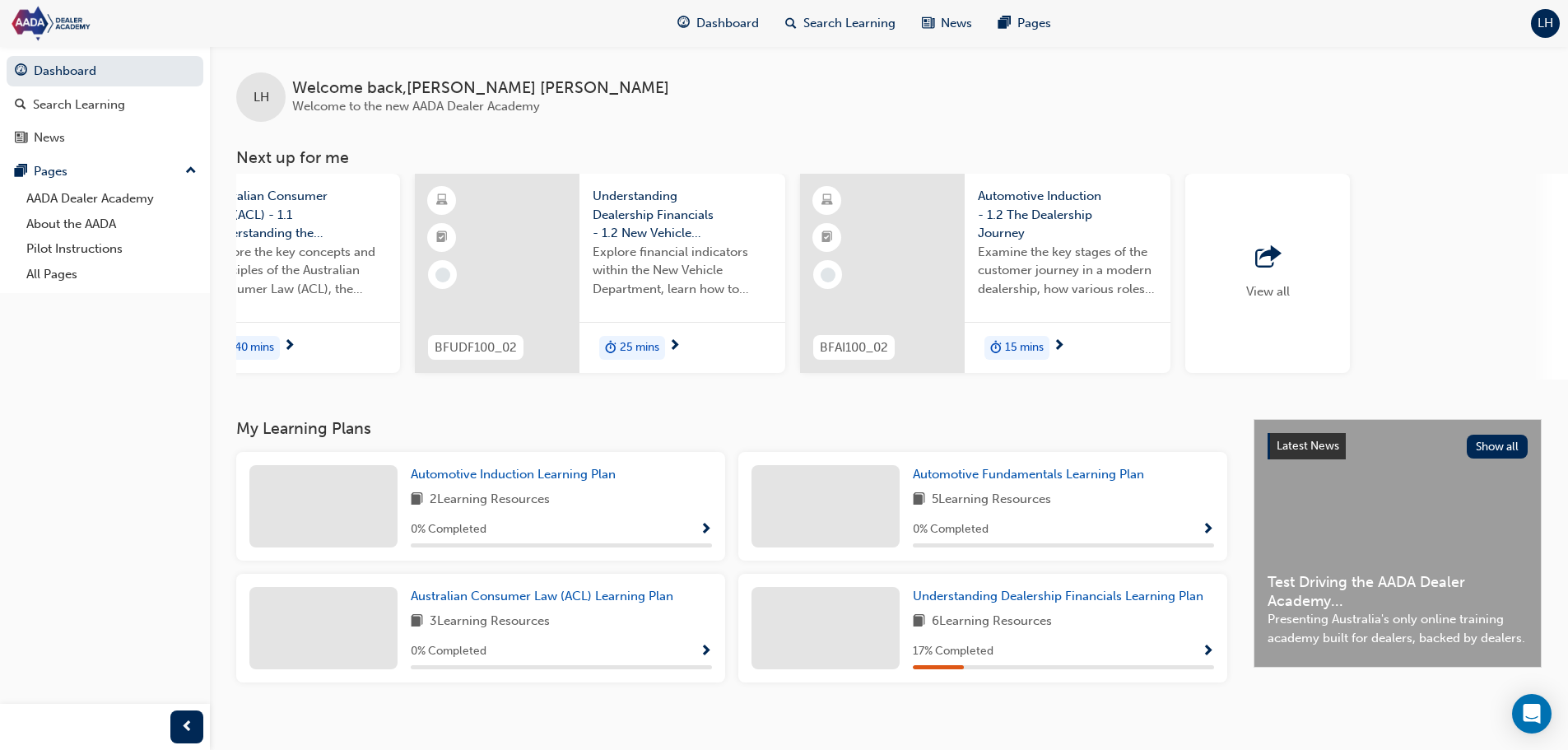
click at [1258, 256] on span "outbound-icon" at bounding box center [1268, 258] width 25 height 23
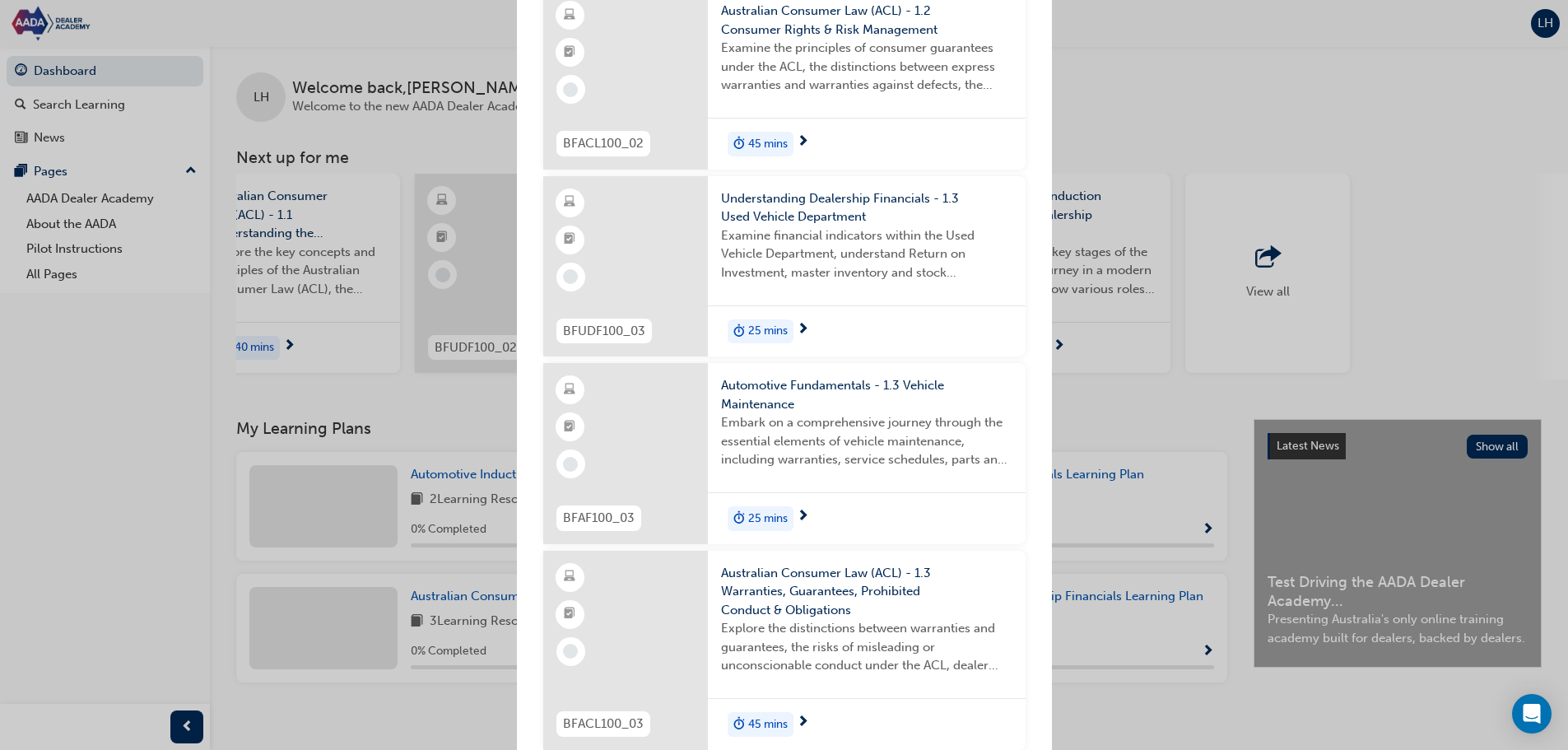
scroll to position [1144, 0]
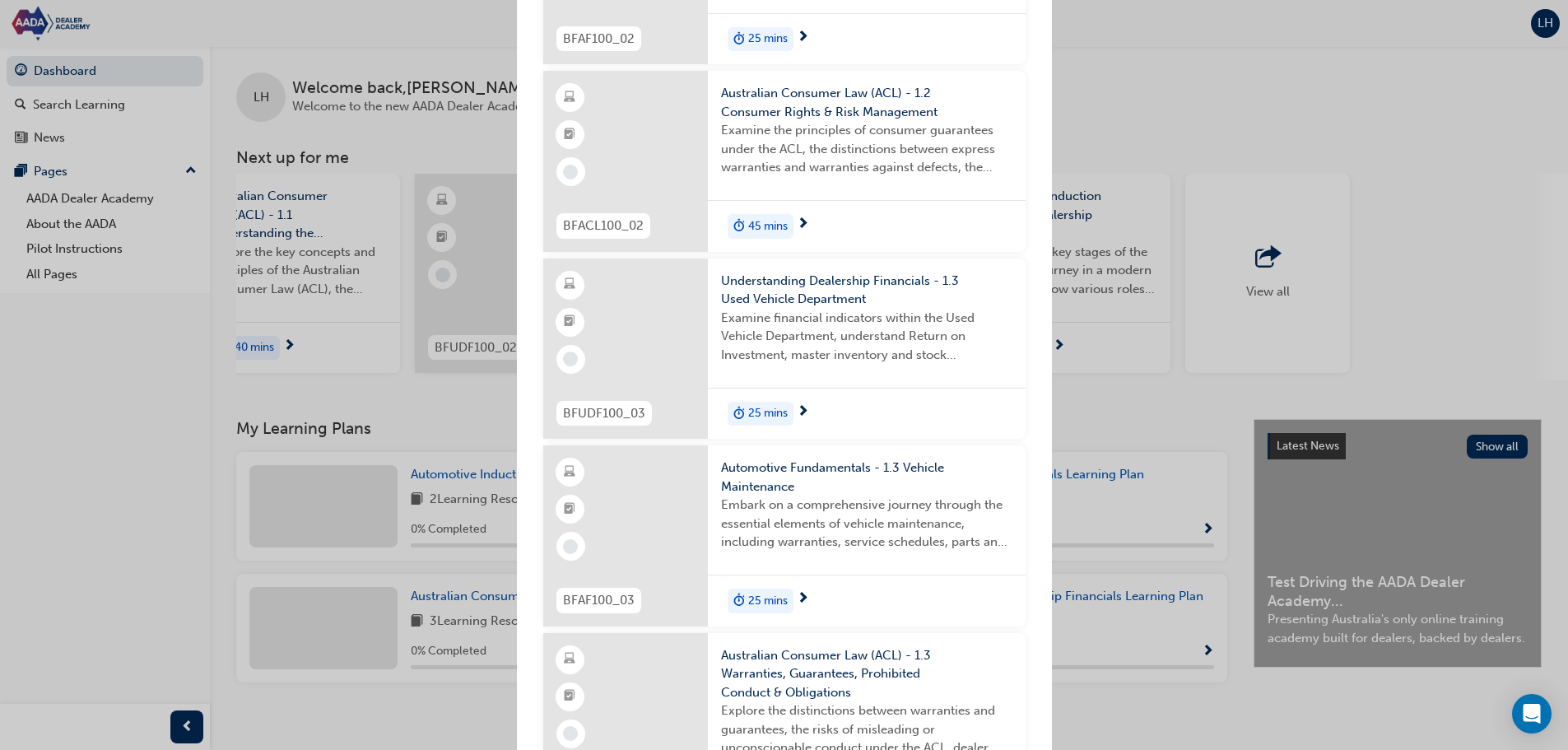
click at [1089, 114] on div "Next up for me BFAI100_01 Automotive Induction - 1.1 Industry Overview Explore …" at bounding box center [784, 375] width 1568 height 750
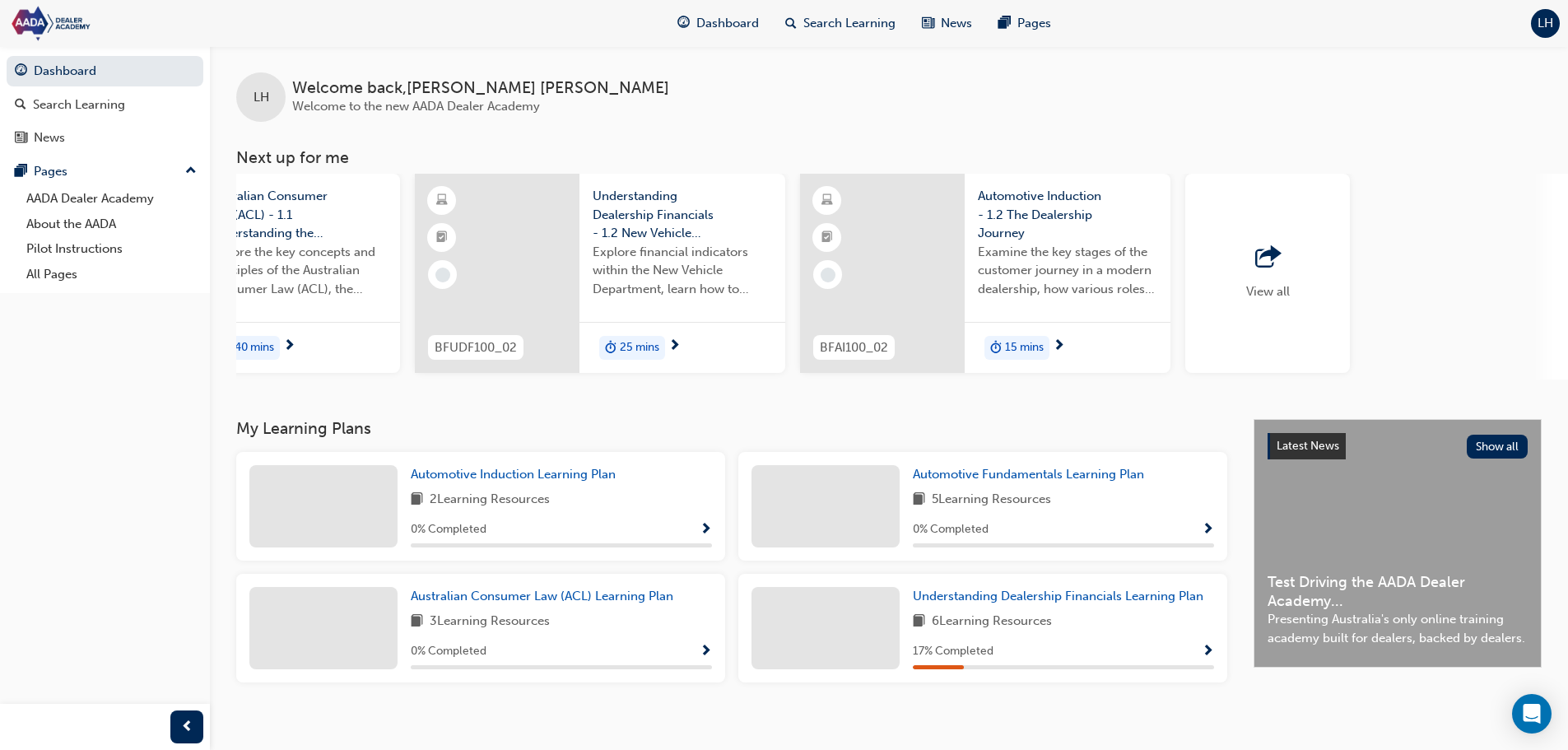
scroll to position [19, 0]
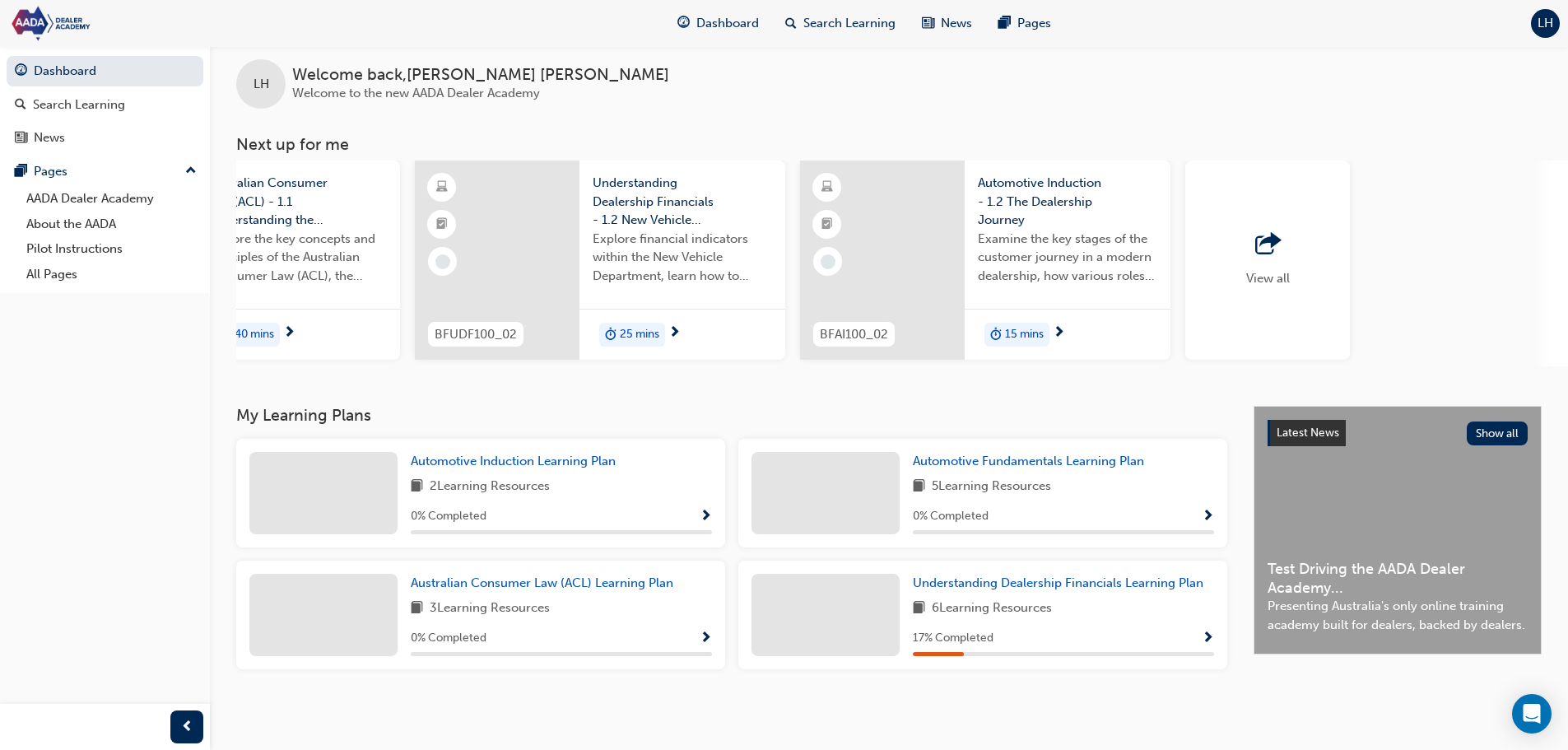
click at [1061, 603] on div "6 Learning Resources" at bounding box center [1064, 608] width 301 height 20
click at [1052, 590] on link "Understanding Dealership Financials Learning Plan" at bounding box center [1062, 584] width 298 height 19
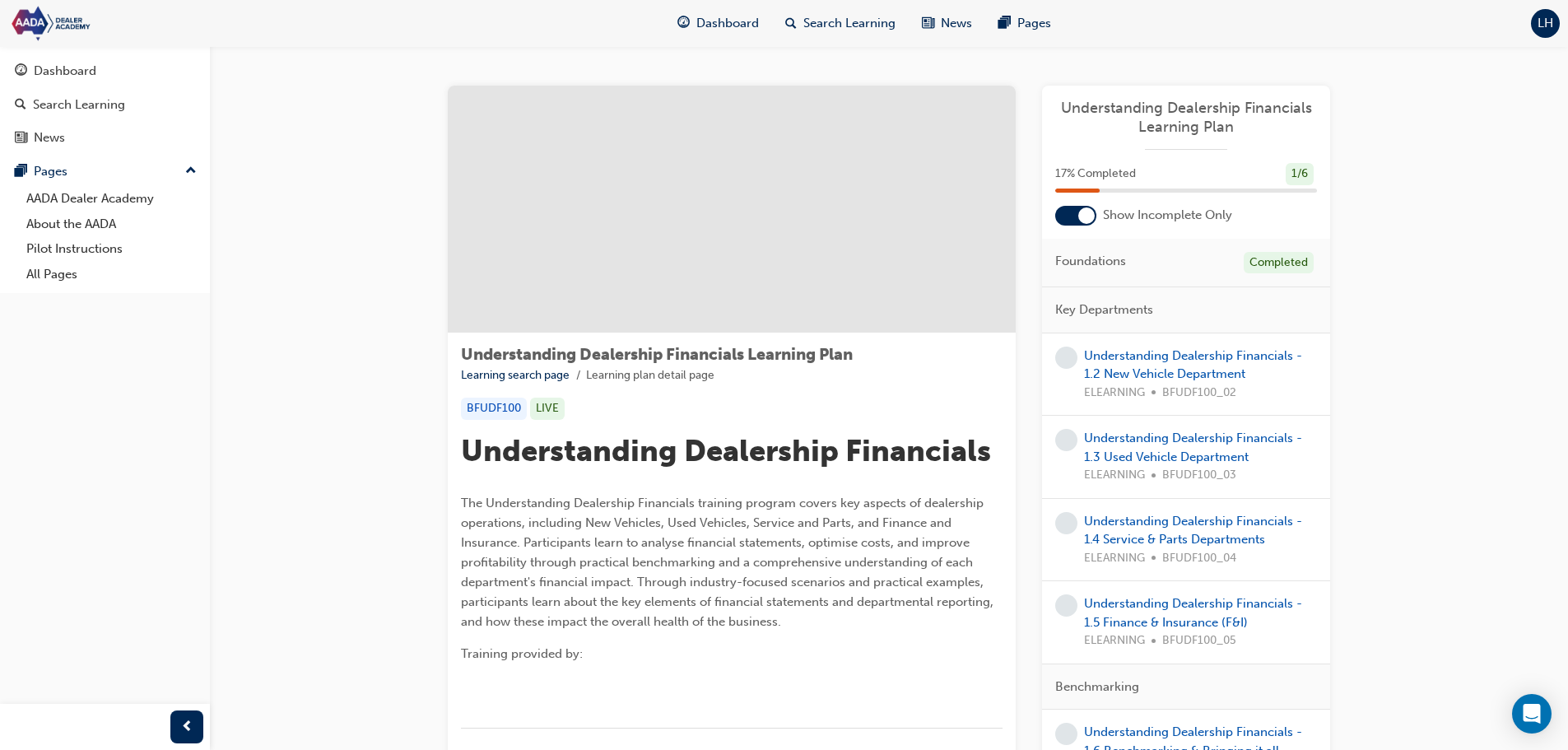
click at [1074, 215] on div at bounding box center [1075, 216] width 42 height 19
